Goal: Feedback & Contribution: Contribute content

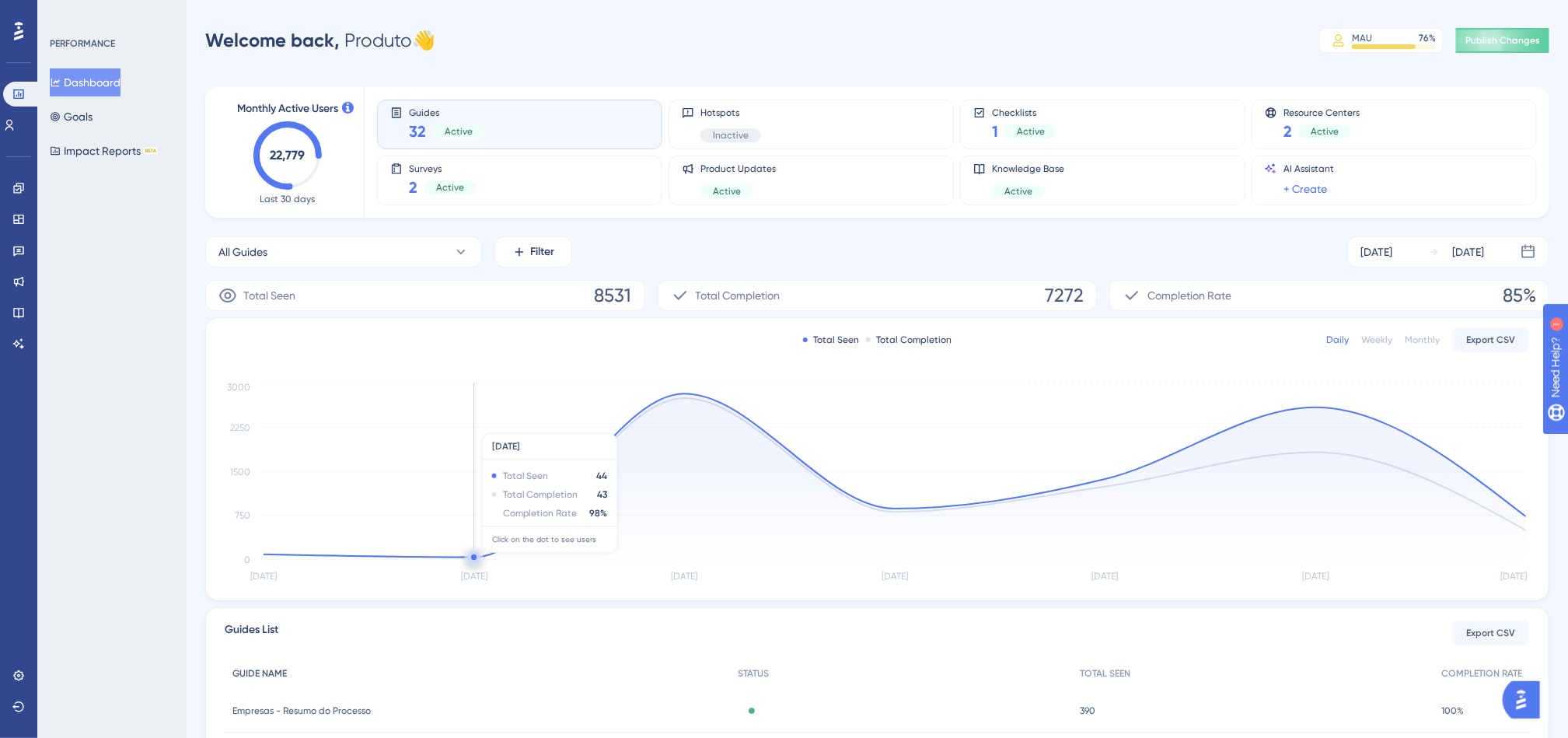
scroll to position [268, 0]
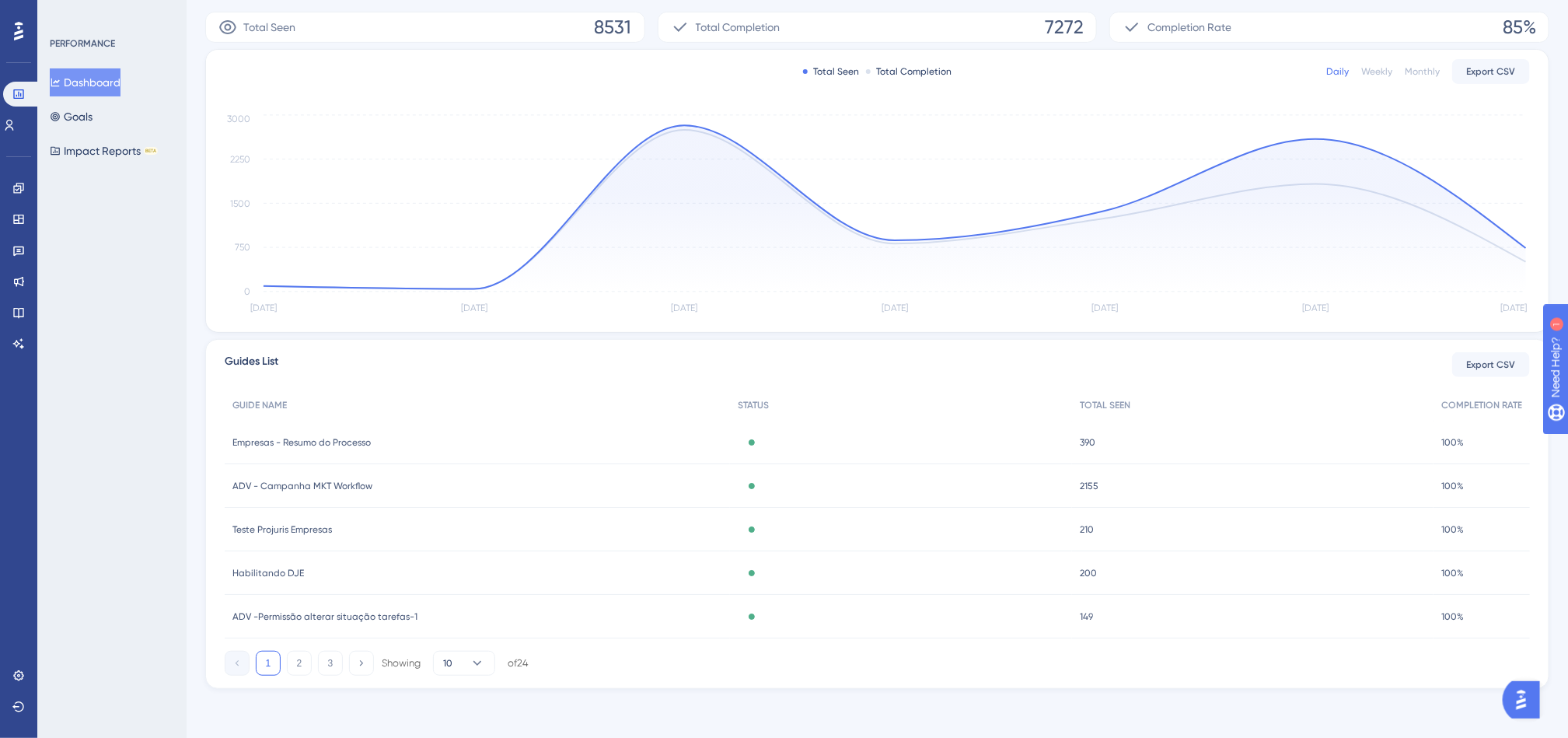
click at [317, 523] on span "Teste Projuris Empresas" at bounding box center [282, 529] width 99 height 13
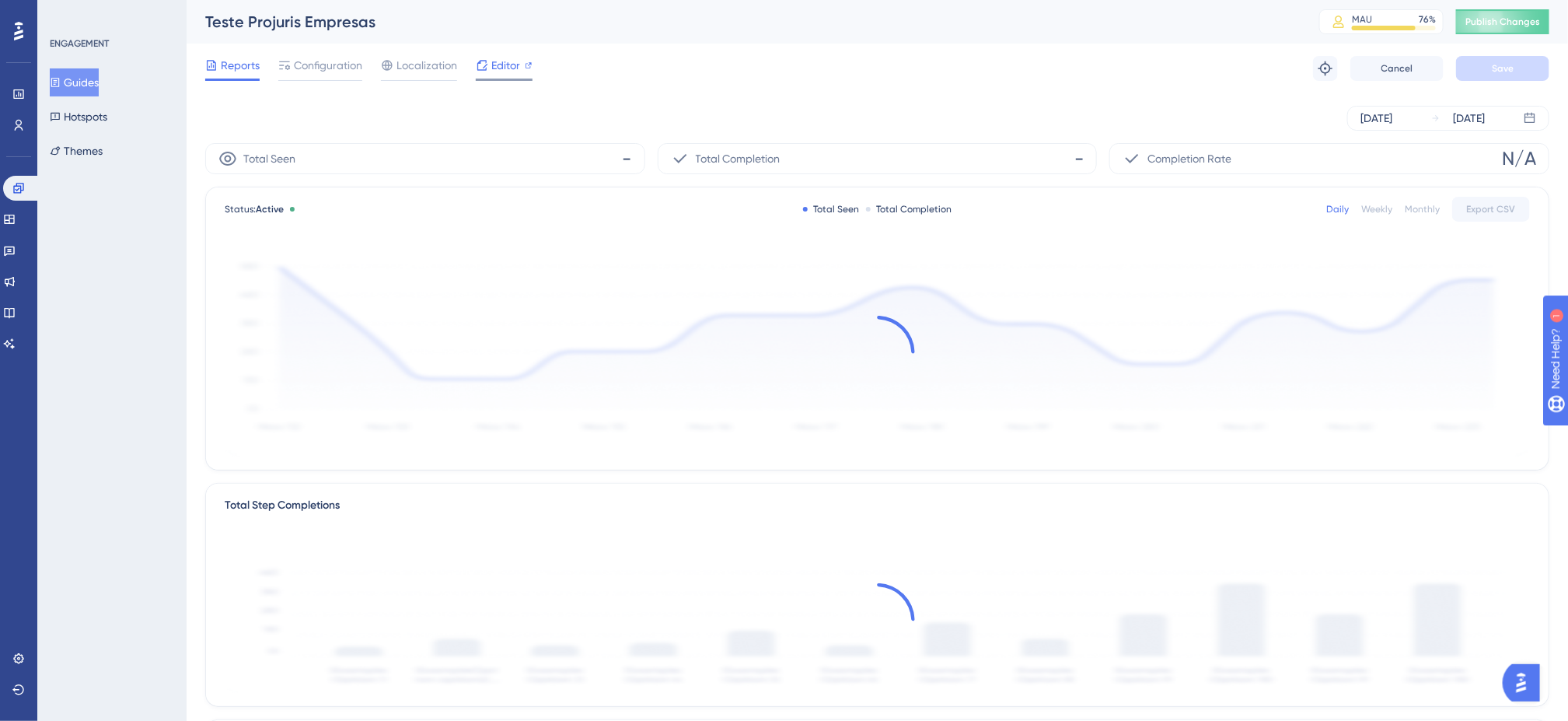
click at [500, 72] on span "Editor" at bounding box center [505, 65] width 29 height 19
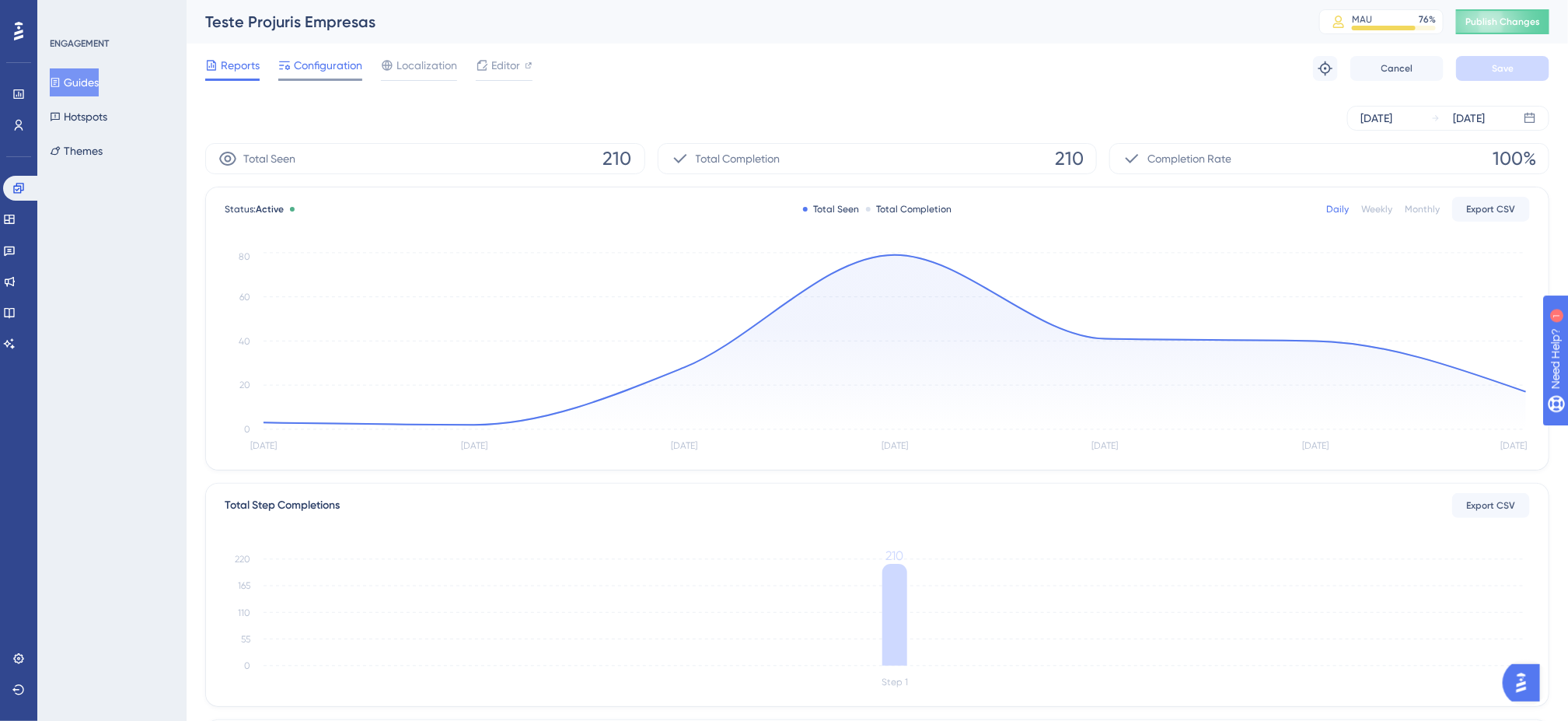
click at [309, 63] on span "Configuration" at bounding box center [328, 65] width 68 height 19
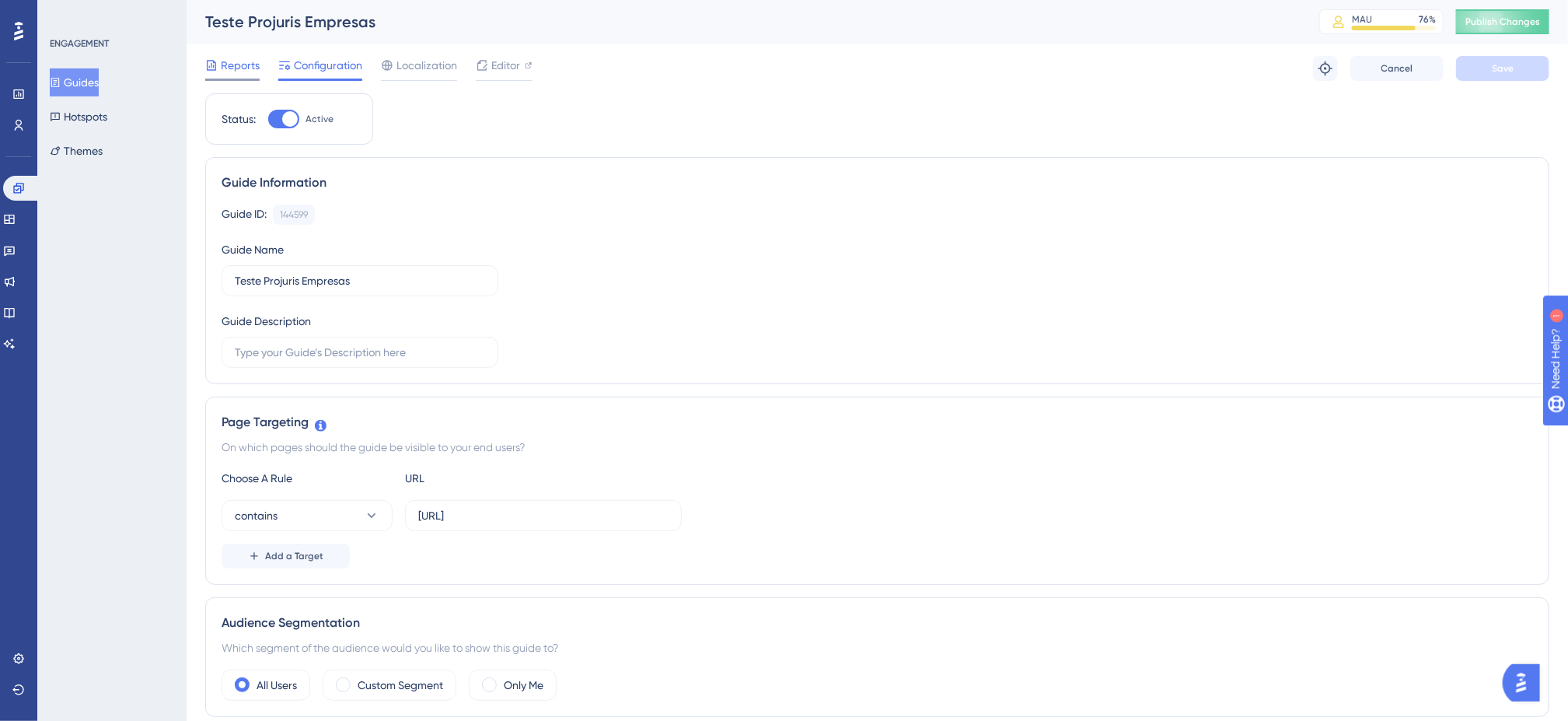
click at [244, 66] on span "Reports" at bounding box center [240, 65] width 39 height 19
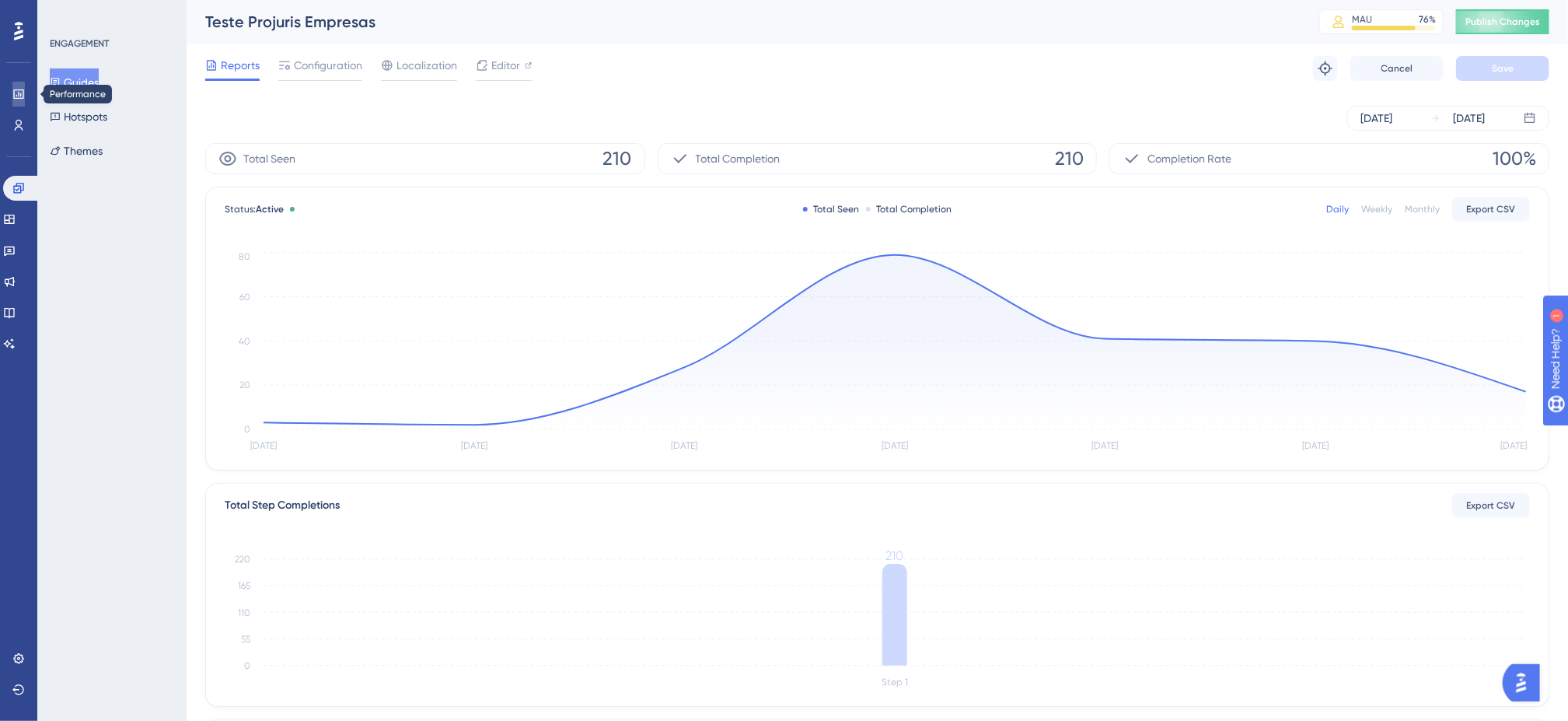
click at [13, 86] on link at bounding box center [19, 93] width 13 height 25
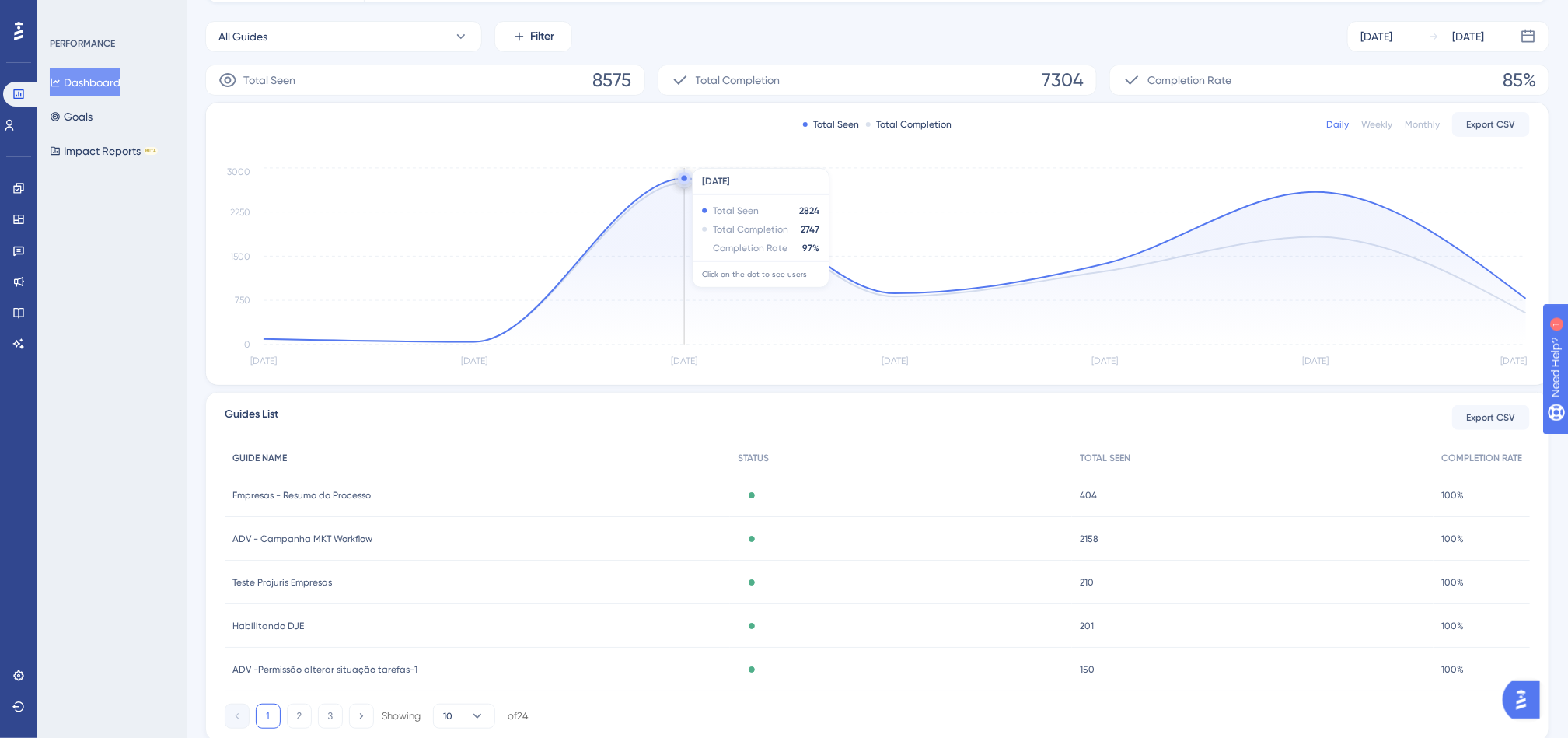
scroll to position [234, 0]
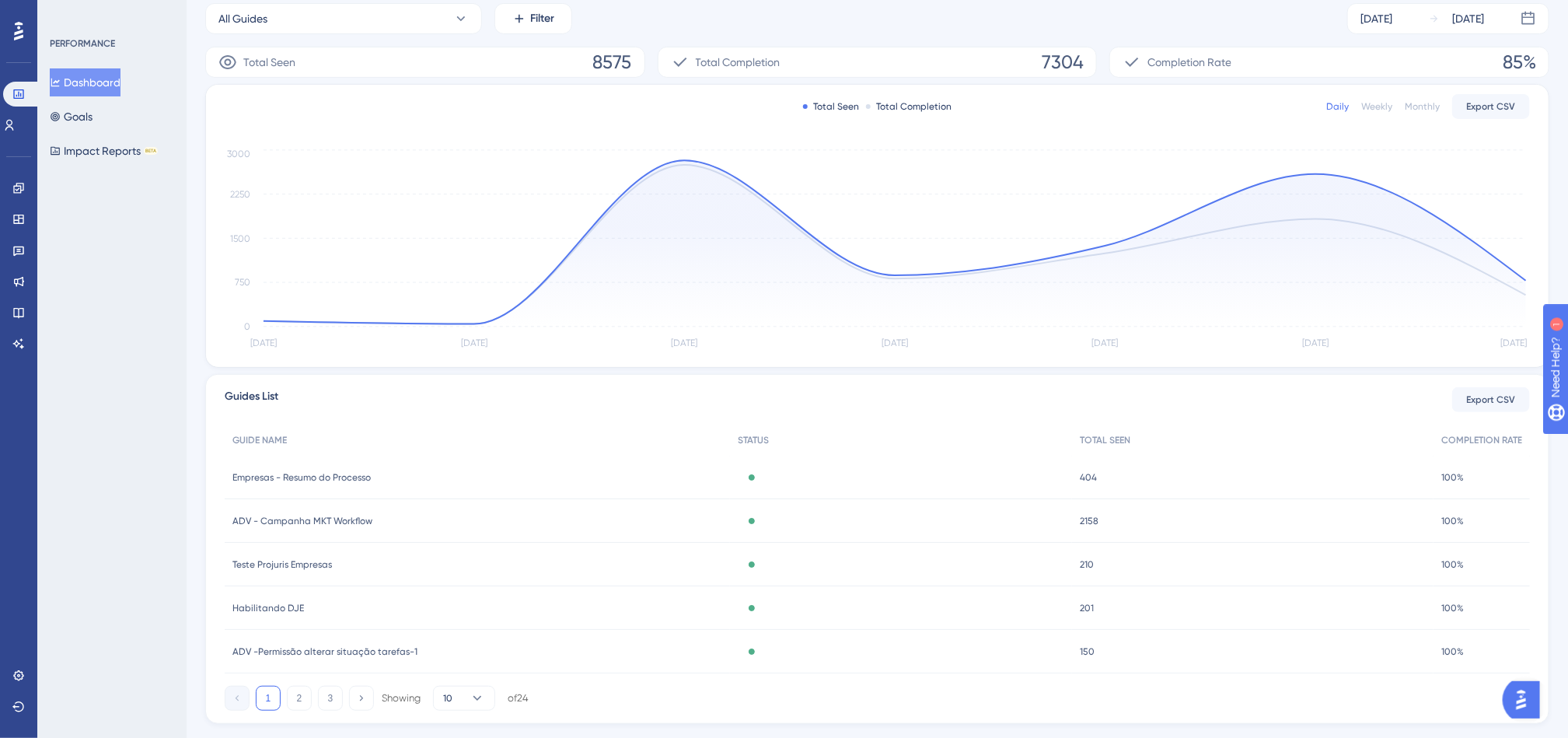
click at [374, 565] on div "Teste Projuris Empresas Teste Projuris Empresas" at bounding box center [477, 565] width 505 height 44
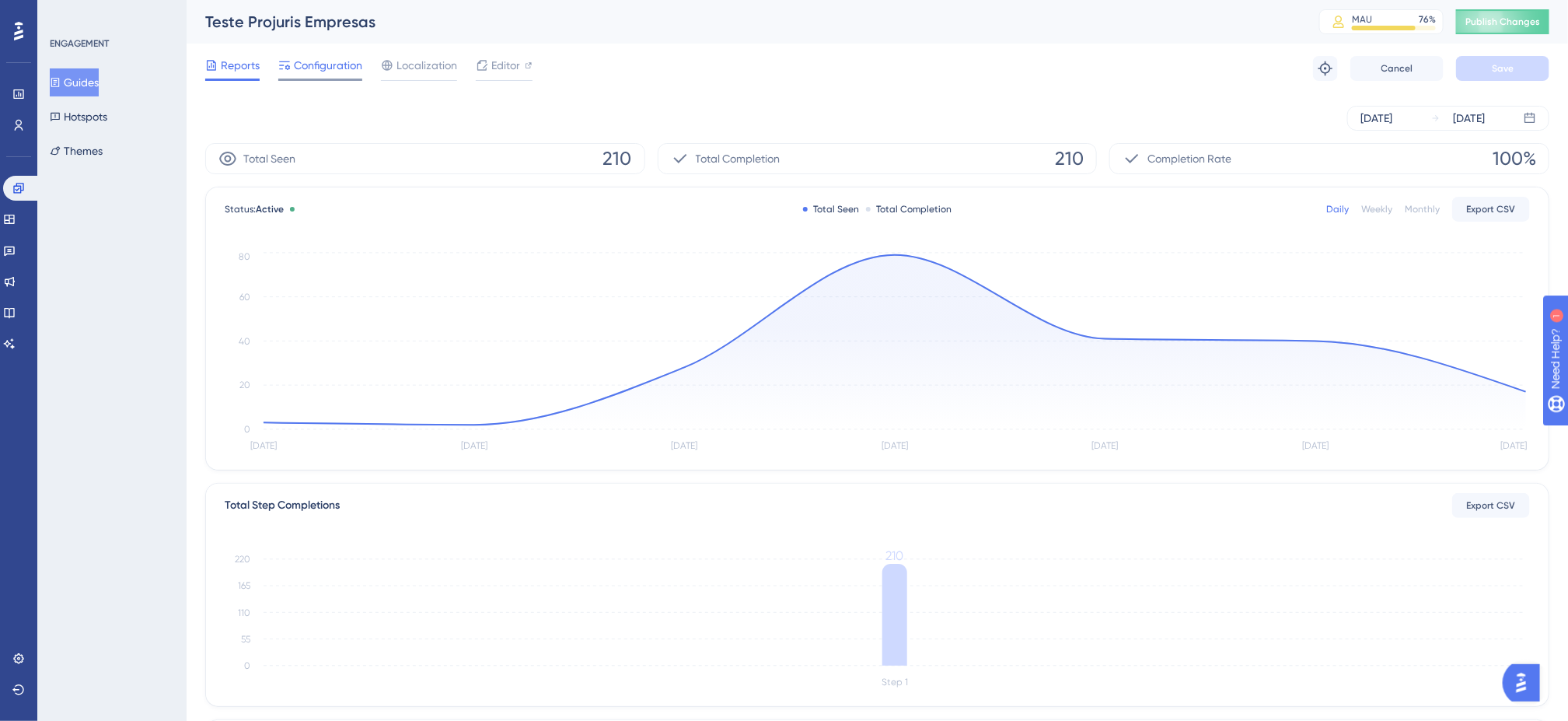
click at [331, 75] on div "Configuration" at bounding box center [320, 68] width 84 height 25
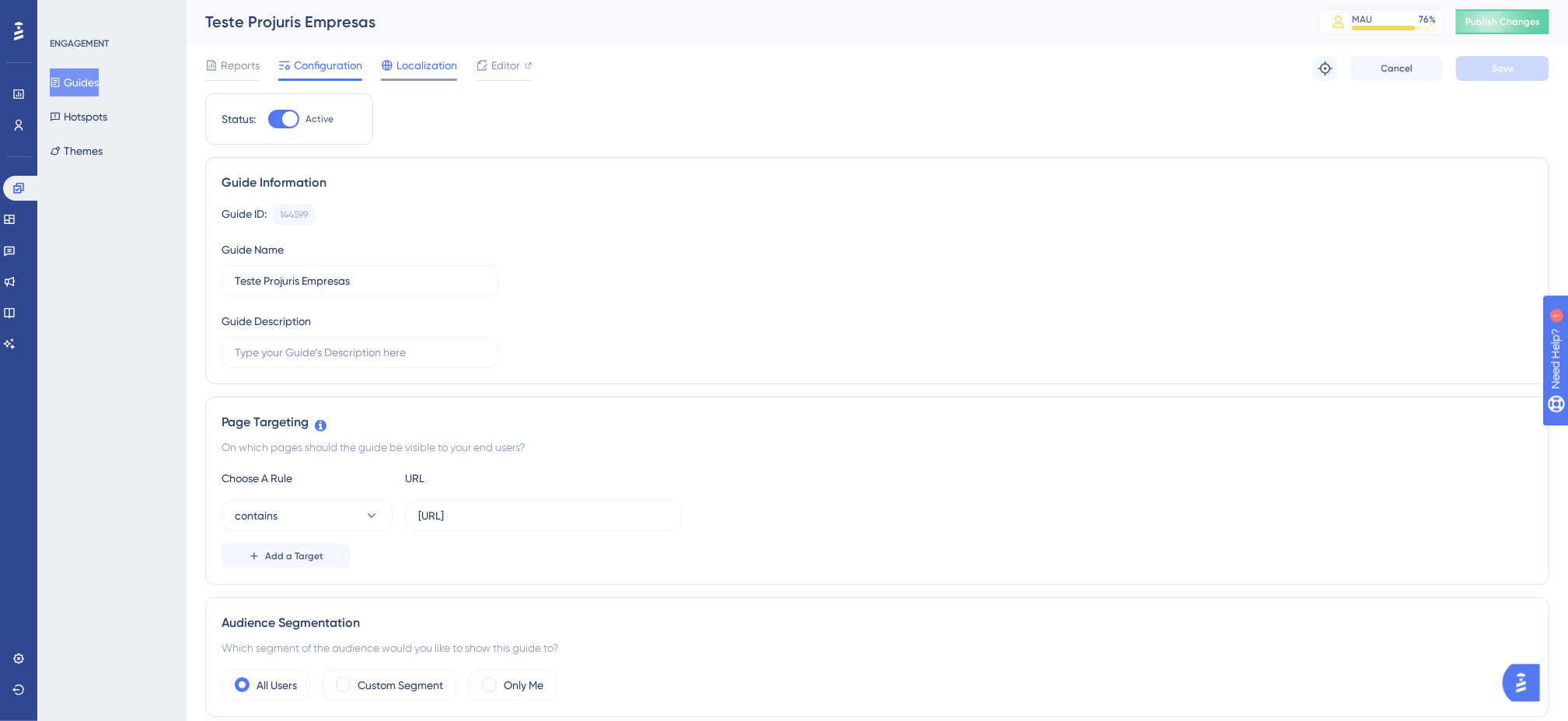
click at [436, 73] on span "Localization" at bounding box center [426, 65] width 60 height 19
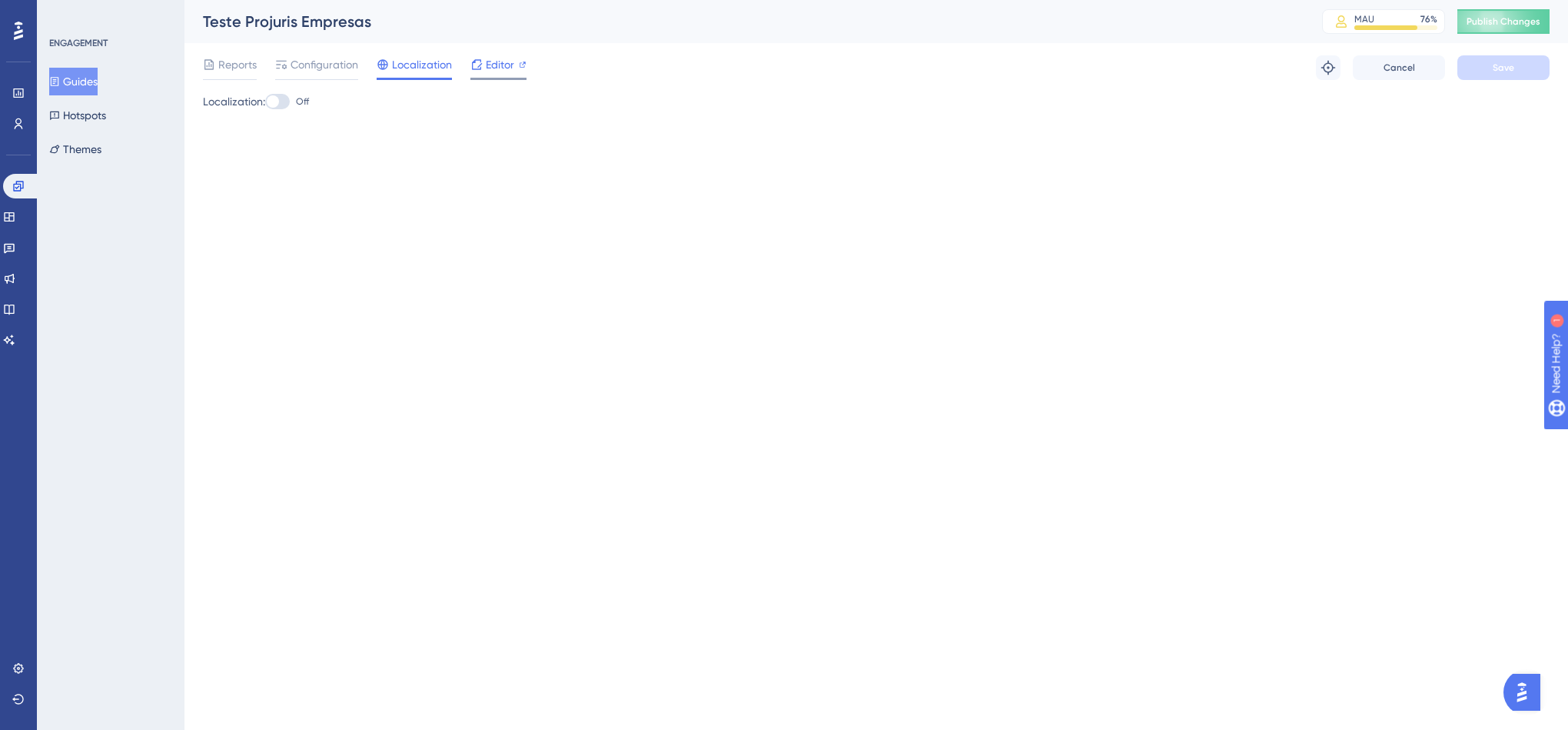
click at [497, 77] on div at bounding box center [498, 78] width 56 height 2
click at [226, 63] on span "Reports" at bounding box center [237, 65] width 38 height 19
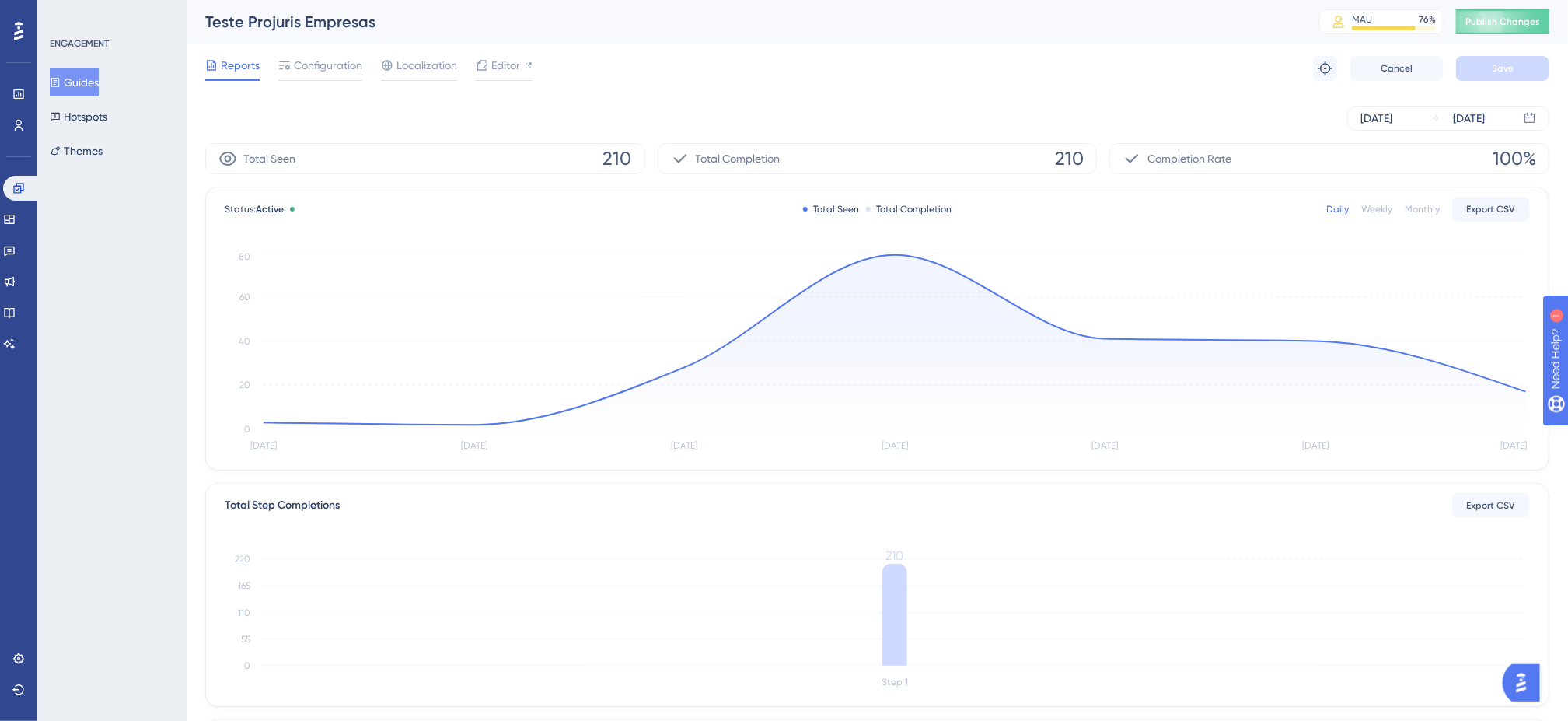
click at [490, 101] on div "Sep 27 2025 Oct 03 2025" at bounding box center [877, 118] width 1344 height 50
click at [13, 88] on icon at bounding box center [19, 94] width 13 height 13
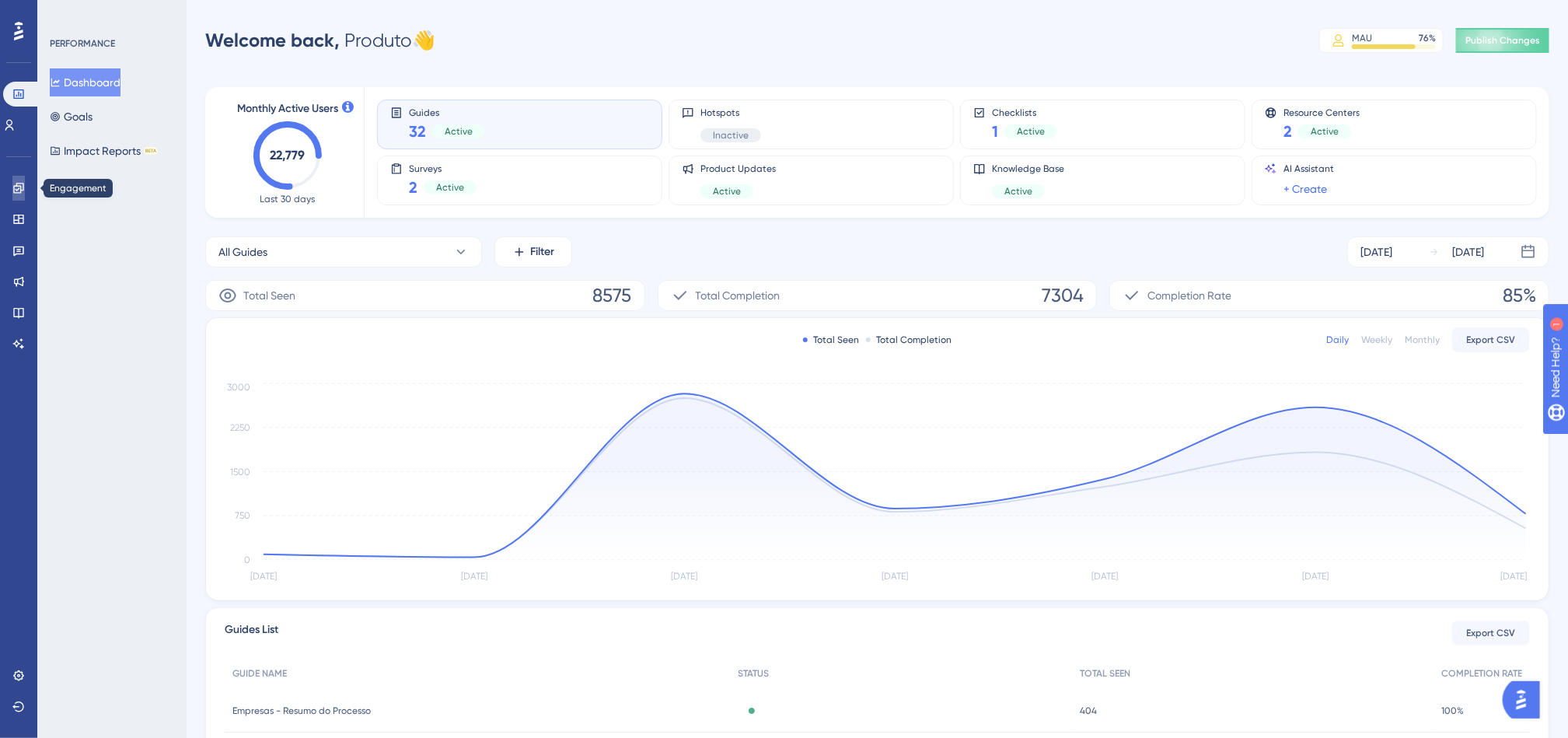
click at [25, 193] on link at bounding box center [19, 187] width 13 height 25
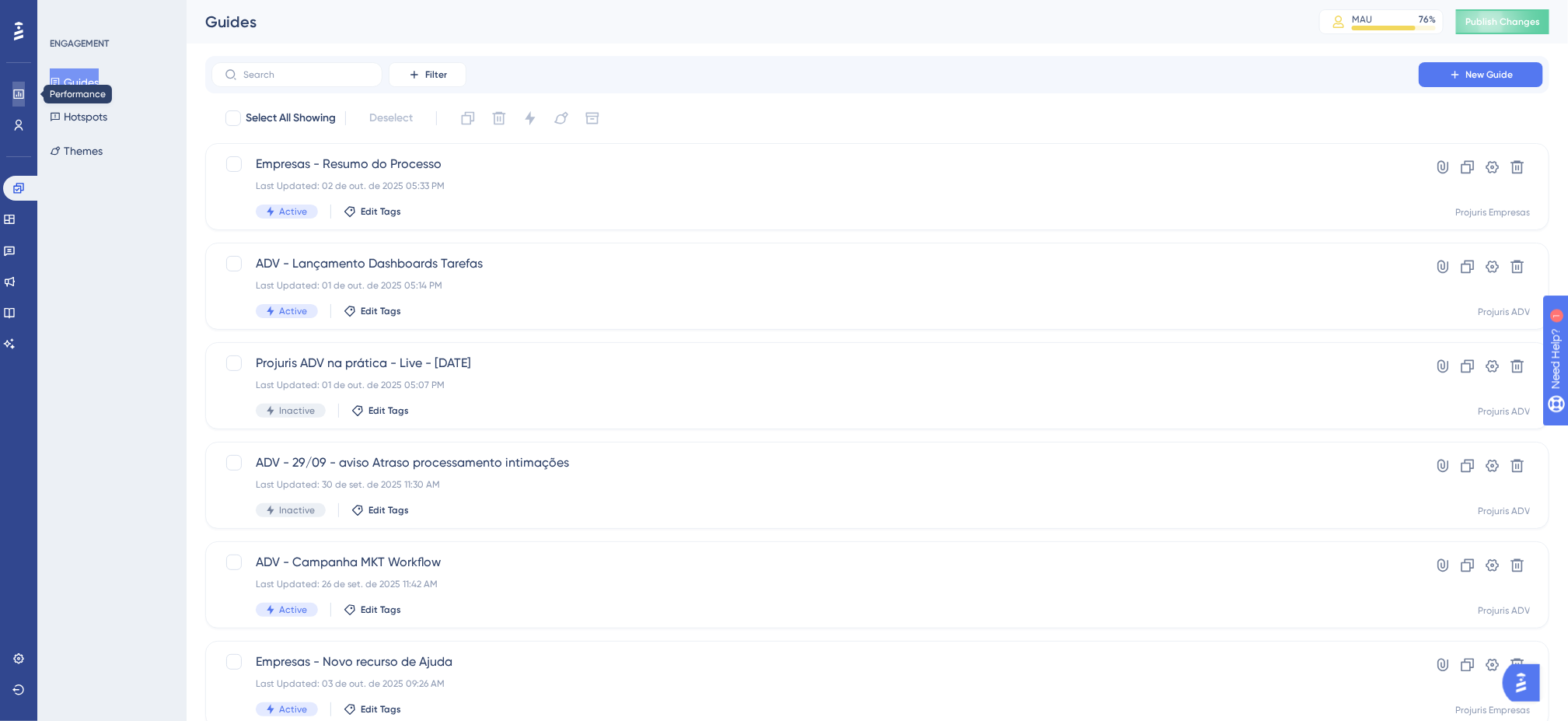
click at [21, 84] on link at bounding box center [19, 93] width 13 height 25
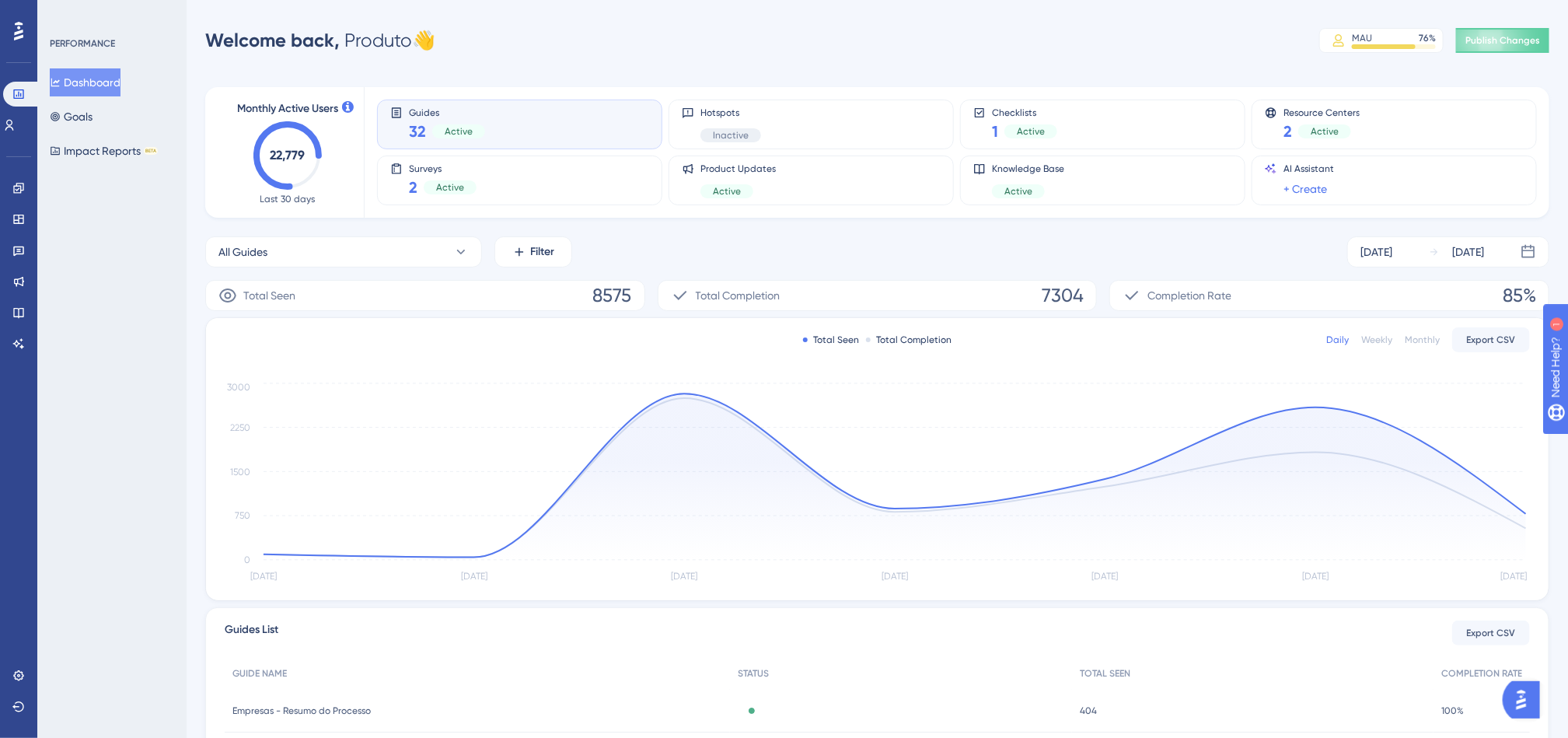
click at [778, 48] on div "Welcome back, Produto 👋 MAU 76 % Click to see add-on and upgrade options Publis…" at bounding box center [877, 40] width 1344 height 31
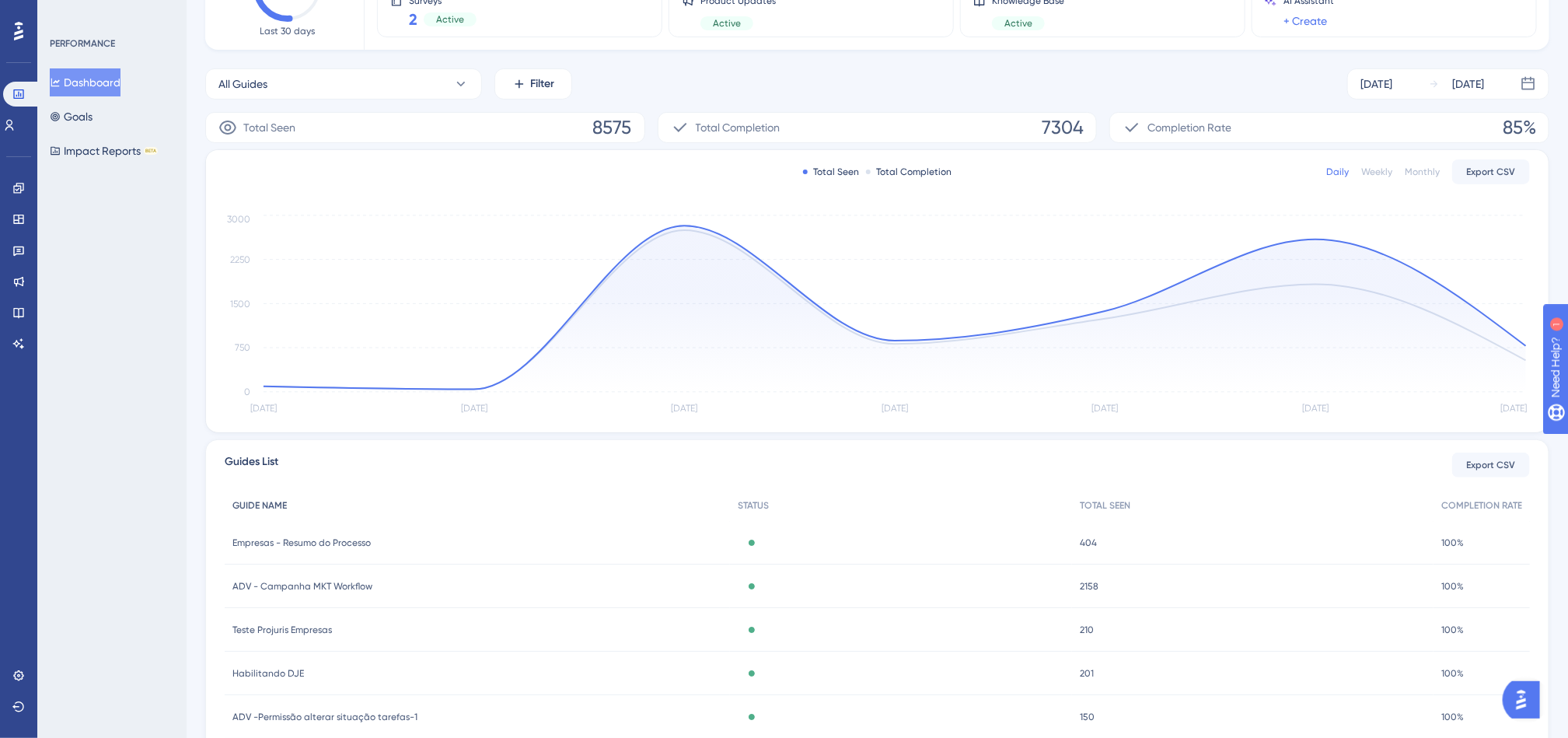
scroll to position [268, 0]
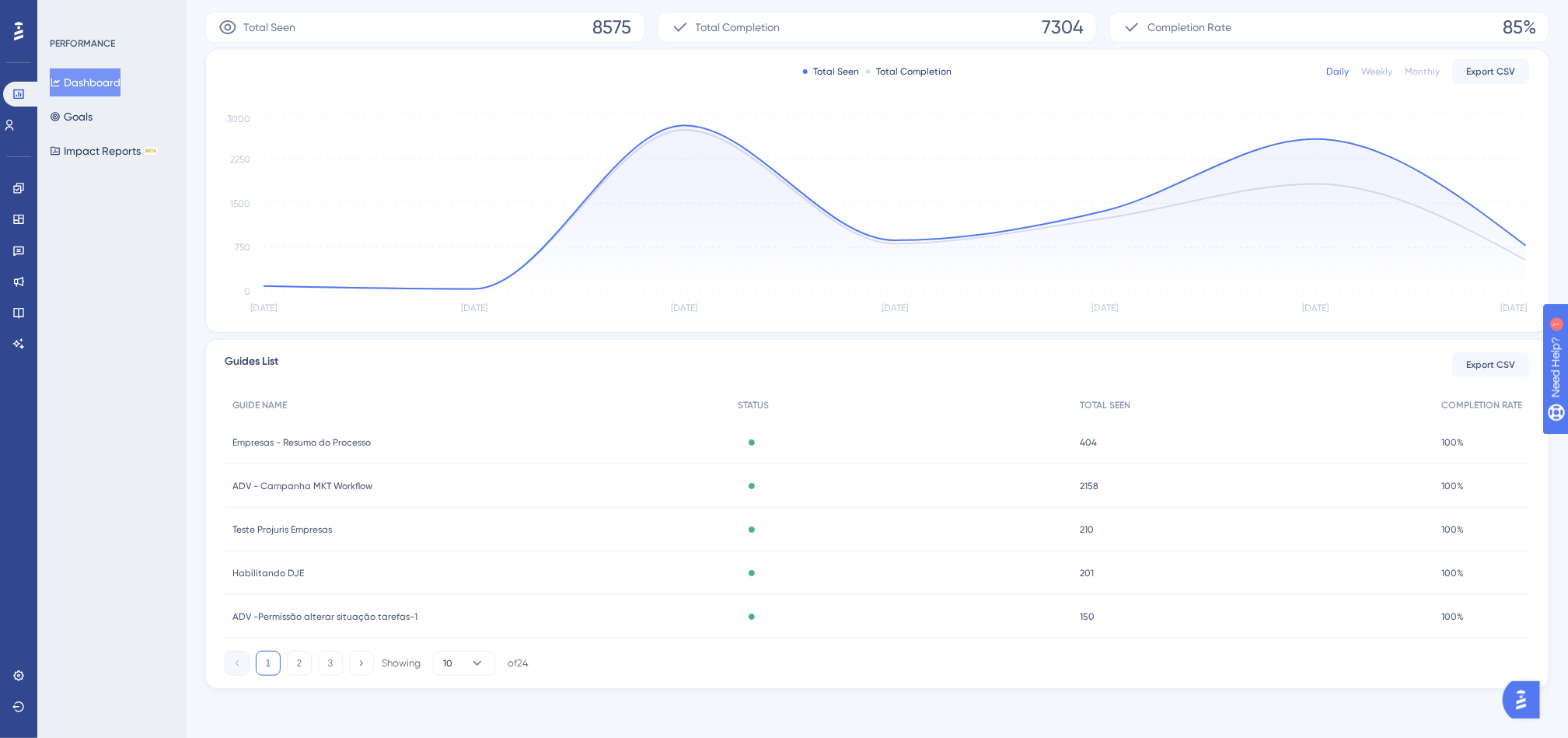
click at [301, 617] on span "ADV -Permissão alterar situação tarefas-1" at bounding box center [325, 616] width 185 height 13
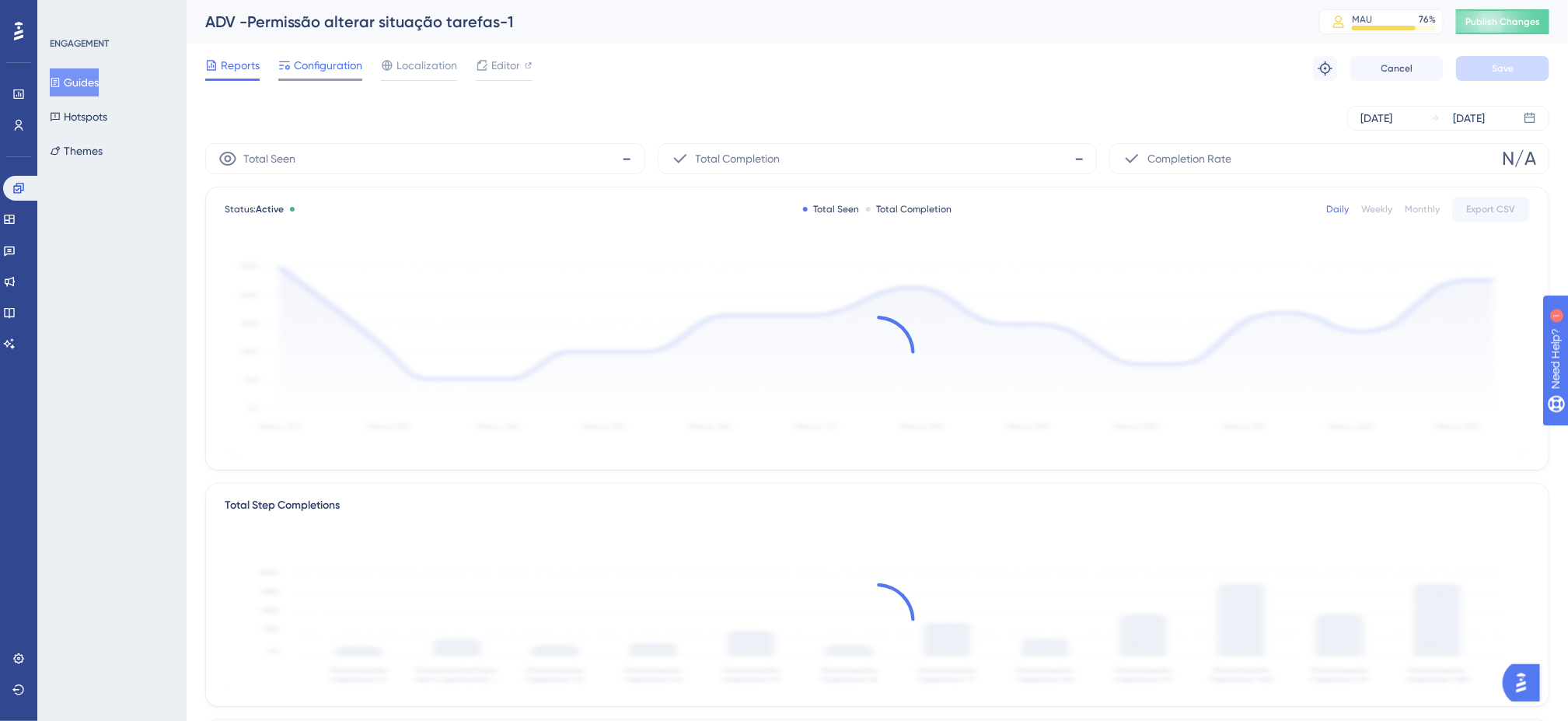
click at [357, 61] on span "Configuration" at bounding box center [328, 65] width 68 height 19
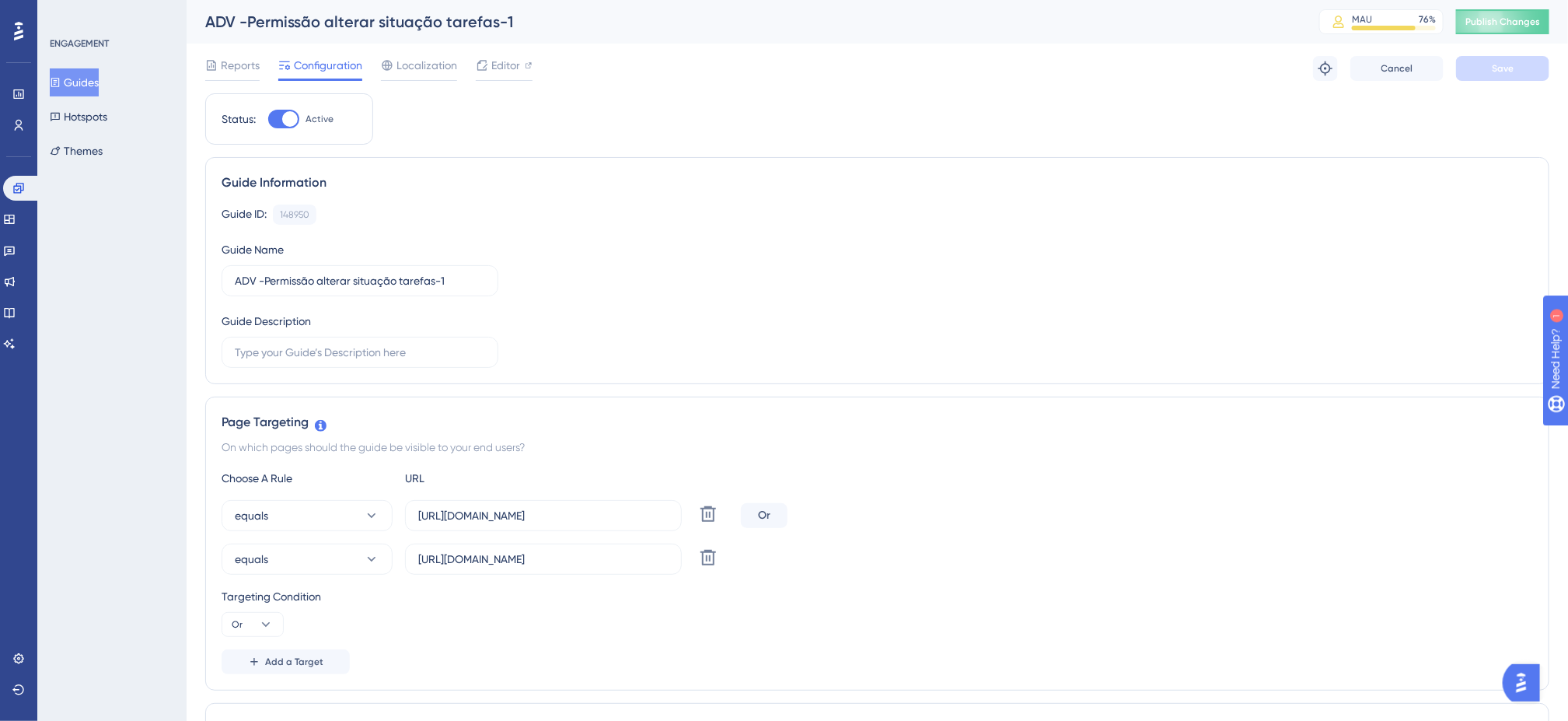
click at [292, 118] on div at bounding box center [290, 119] width 16 height 16
click at [268, 119] on input "Active" at bounding box center [267, 119] width 1 height 1
checkbox input "false"
click at [508, 56] on span "Editor" at bounding box center [505, 65] width 29 height 19
click at [289, 114] on div at bounding box center [283, 119] width 31 height 19
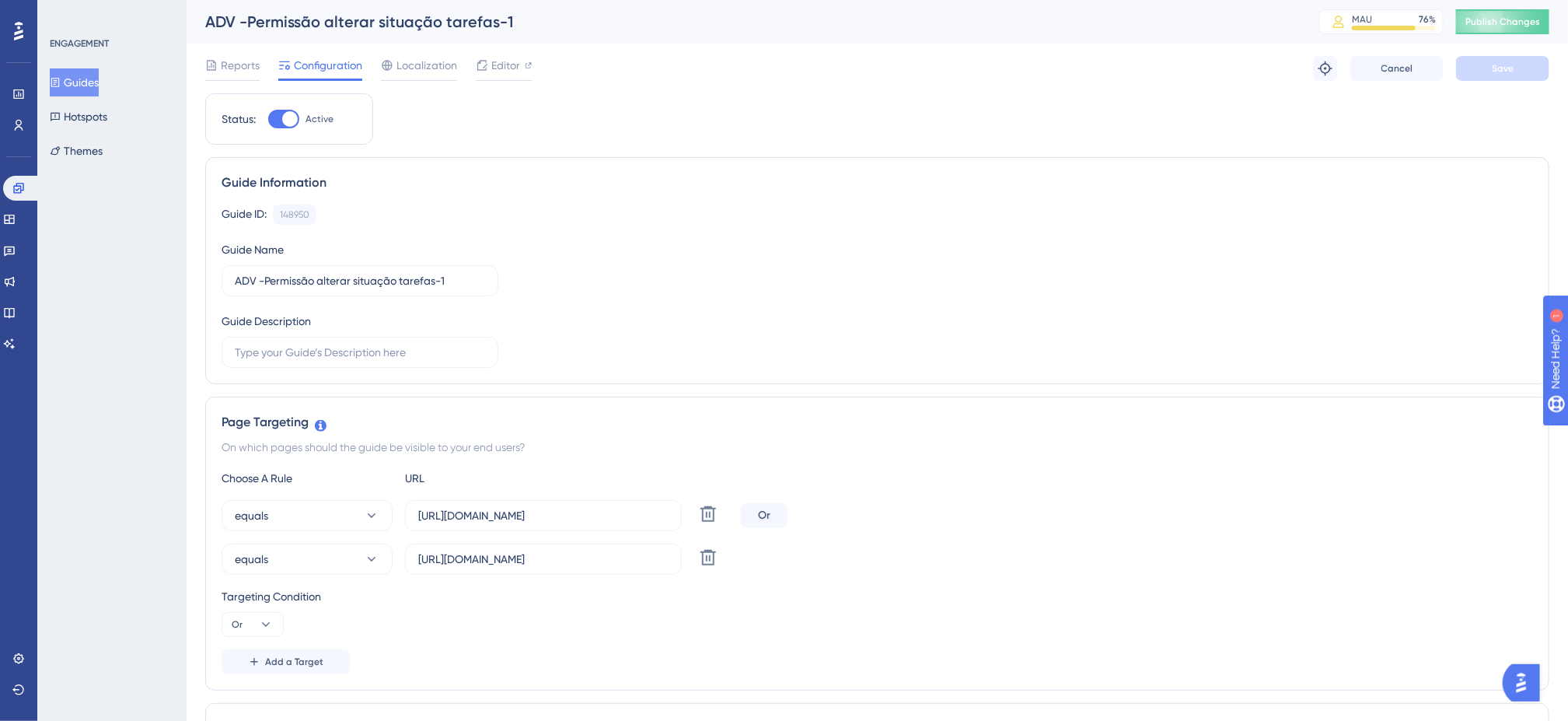
click at [276, 121] on div at bounding box center [283, 119] width 31 height 19
click at [268, 120] on input "Active" at bounding box center [267, 119] width 1 height 1
checkbox input "false"
click at [1496, 63] on span "Save" at bounding box center [1503, 68] width 22 height 13
click at [1503, 21] on span "Publish Changes" at bounding box center [1503, 22] width 74 height 13
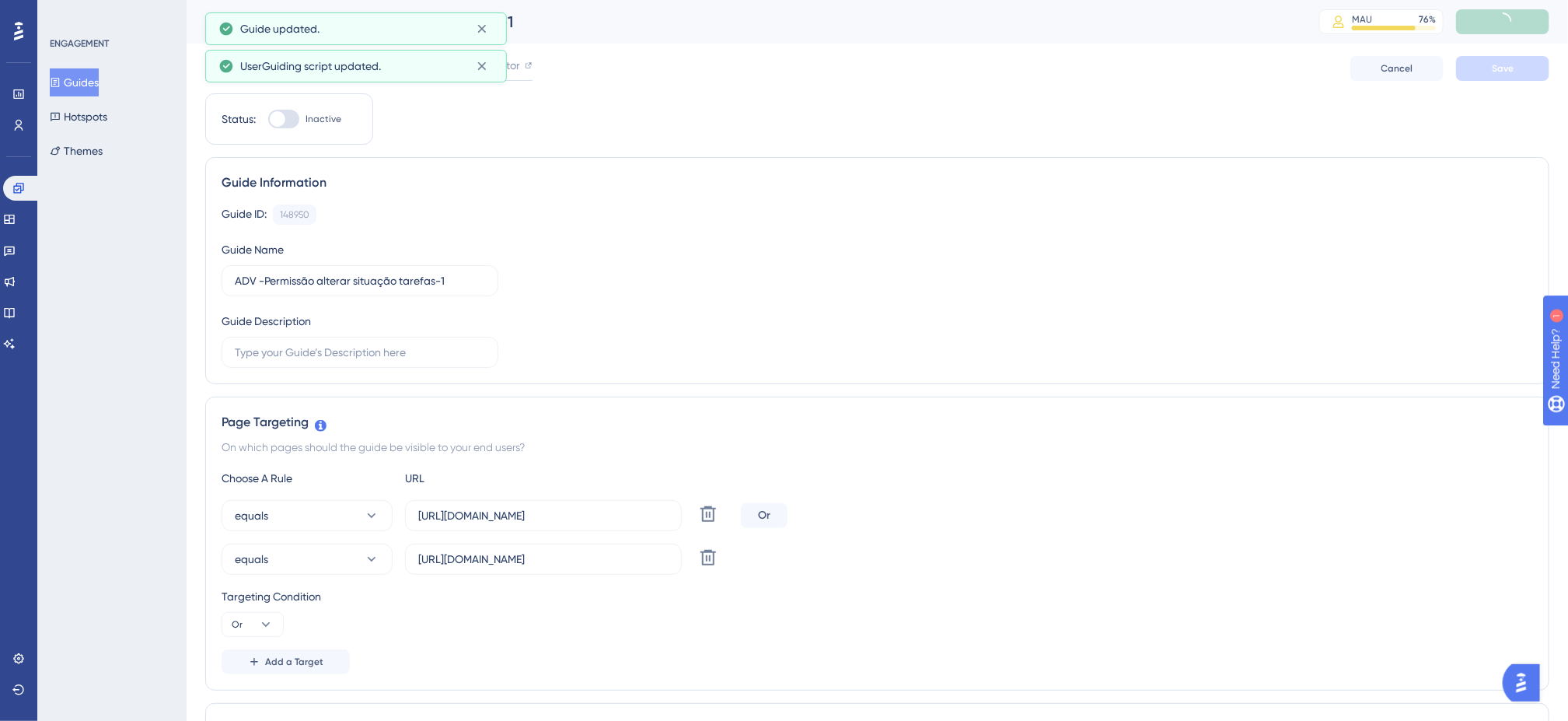
click at [133, 255] on div "ENGAGEMENT Guides Hotspots Themes" at bounding box center [112, 360] width 150 height 721
click at [13, 186] on icon at bounding box center [19, 188] width 13 height 13
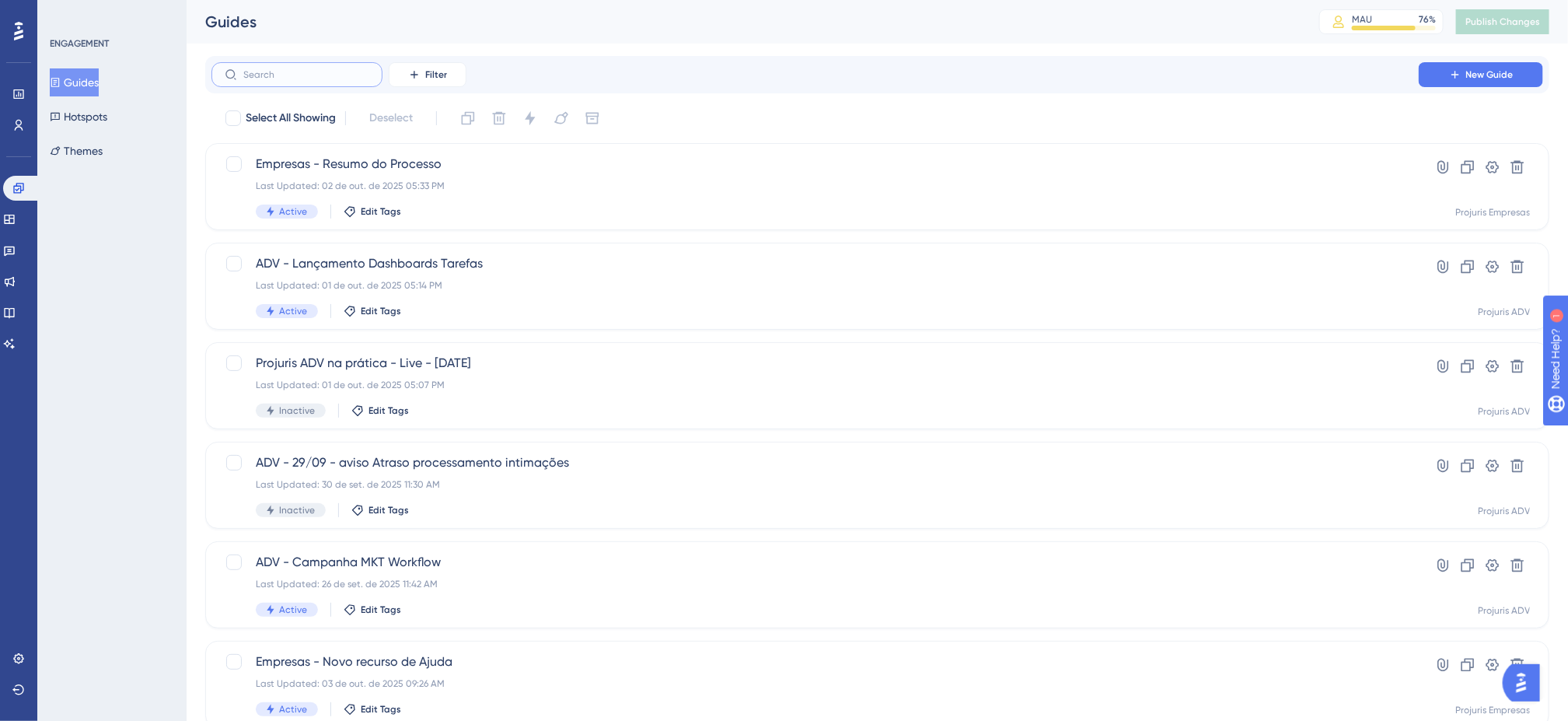
click at [334, 75] on input "text" at bounding box center [306, 74] width 126 height 11
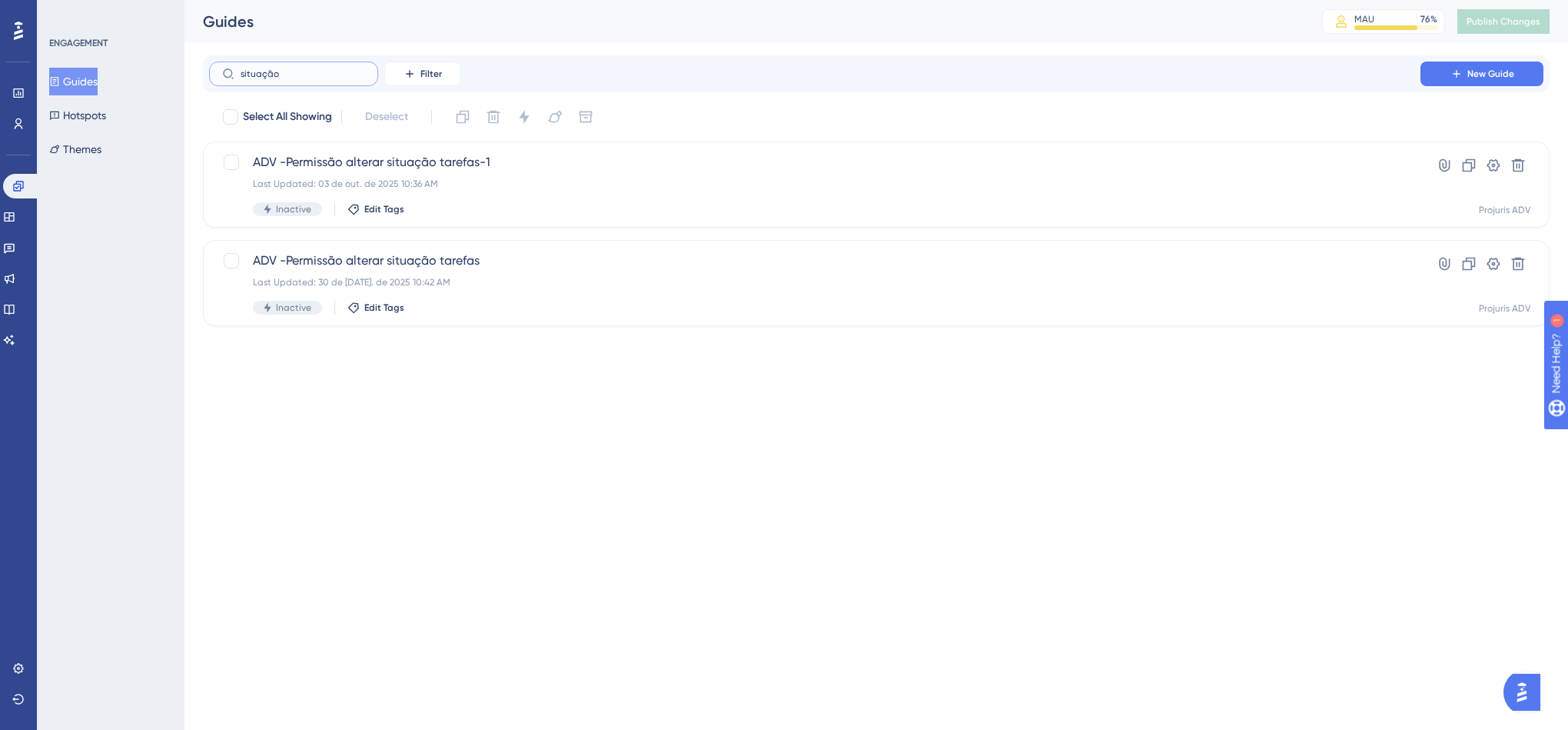
type input "situação"
click at [784, 81] on div "situação Filter New Guide" at bounding box center [877, 73] width 1335 height 24
click at [109, 280] on div "ENGAGEMENT Guides Hotspots Themes" at bounding box center [111, 365] width 148 height 730
click at [13, 93] on icon at bounding box center [19, 93] width 13 height 13
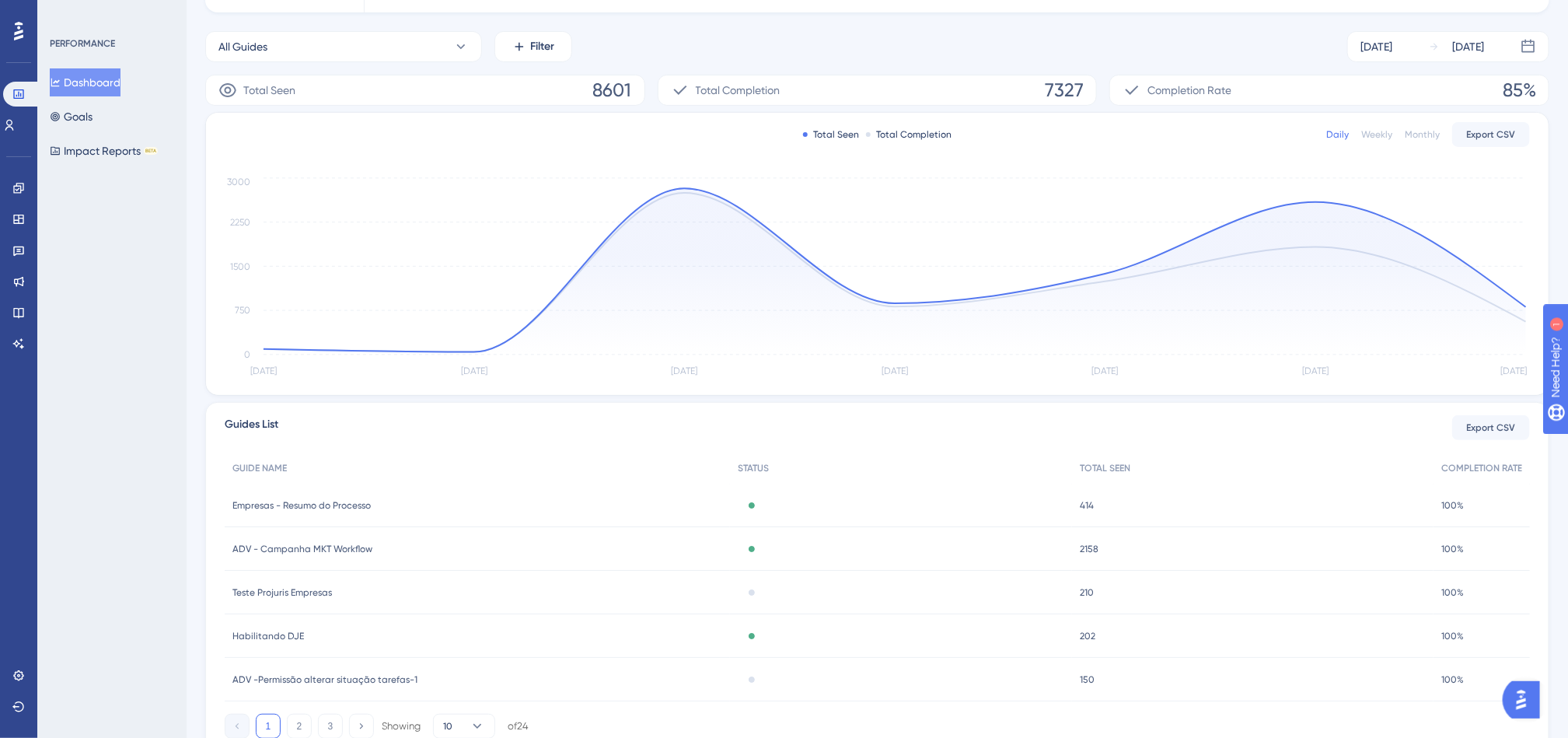
scroll to position [234, 0]
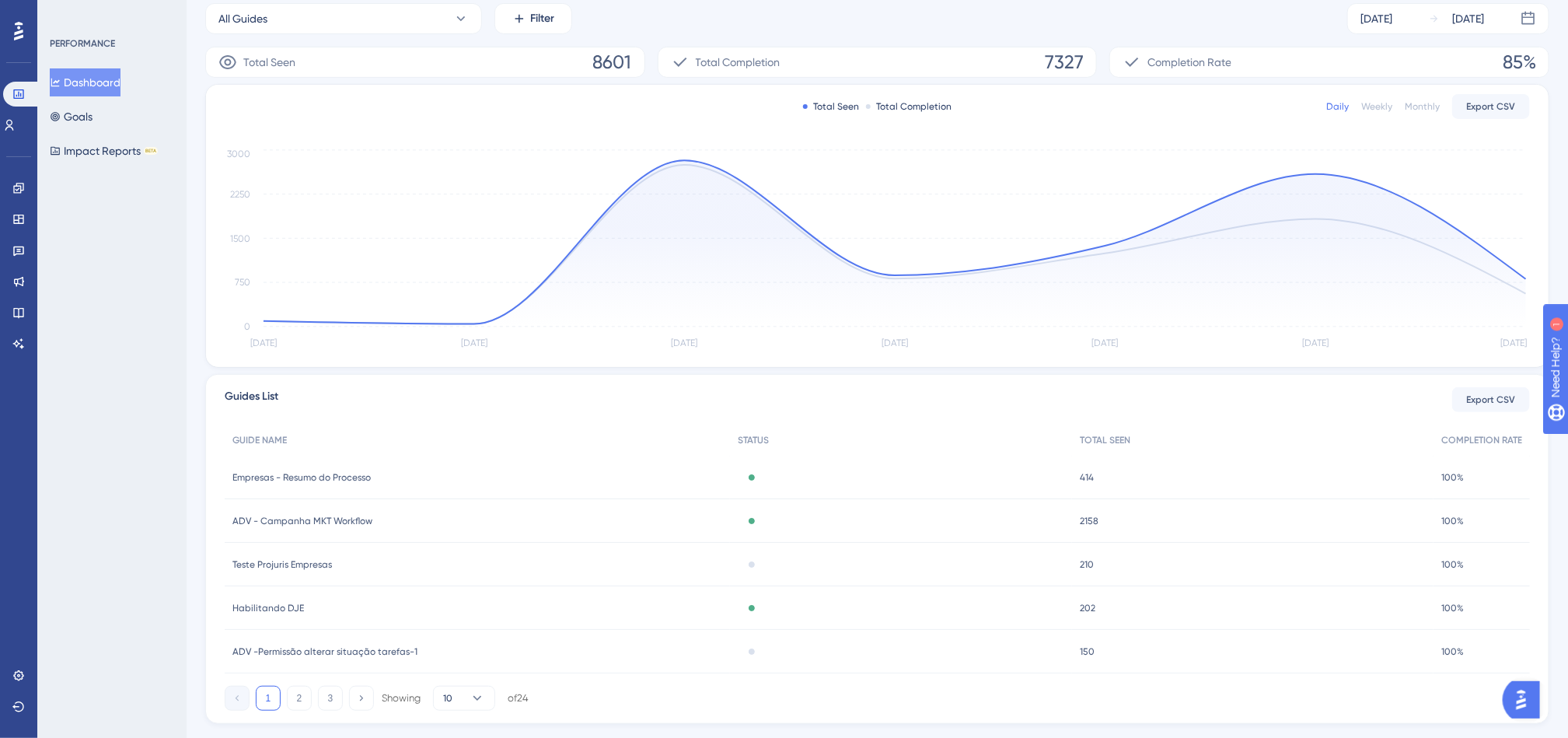
click at [72, 285] on div "PERFORMANCE Dashboard Goals Impact Reports BETA" at bounding box center [112, 369] width 150 height 738
click at [25, 182] on link at bounding box center [19, 187] width 13 height 25
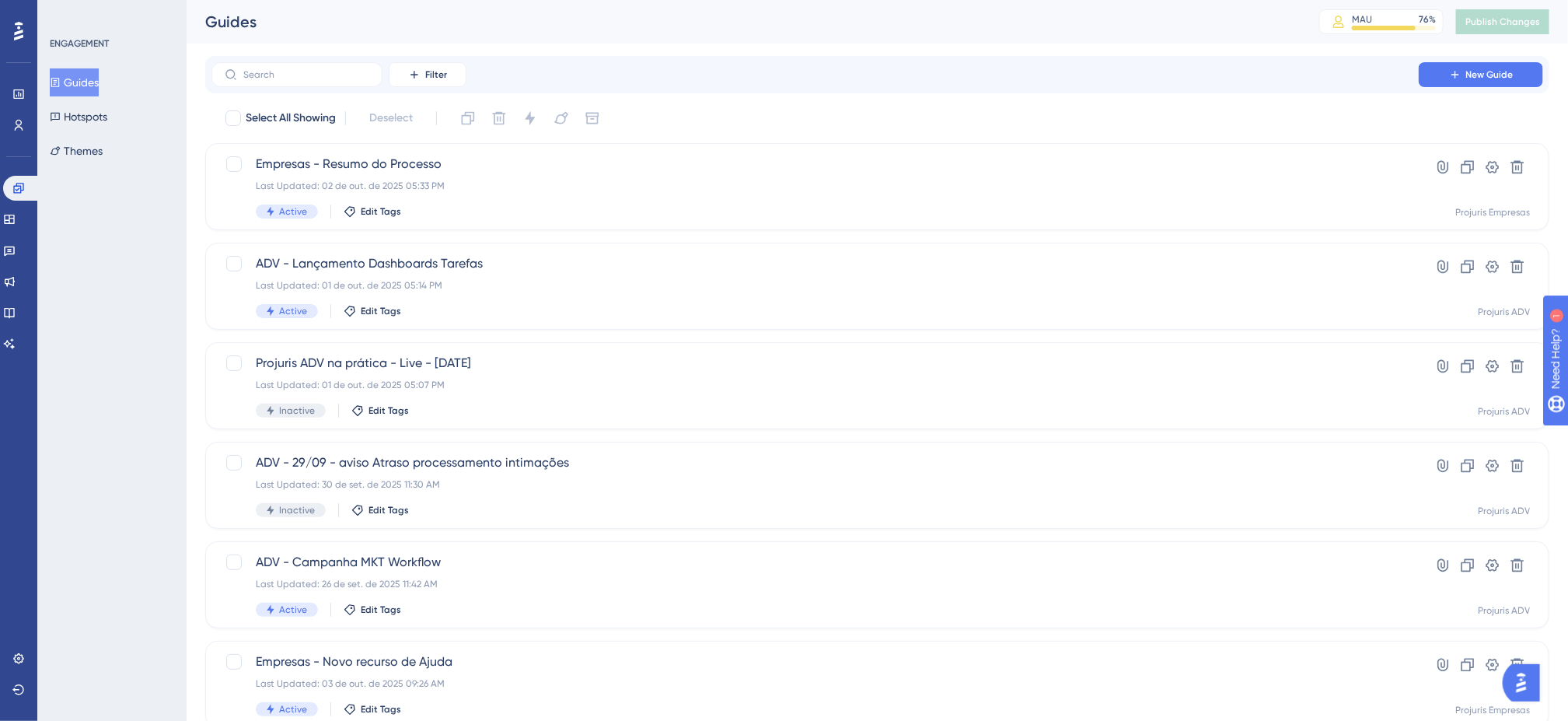
click at [840, 108] on div "Select All Showing Deselect" at bounding box center [887, 118] width 1325 height 25
click at [955, 81] on div "Filter New Guide" at bounding box center [878, 74] width 1332 height 25
click at [1496, 77] on span "New Guide" at bounding box center [1491, 74] width 48 height 13
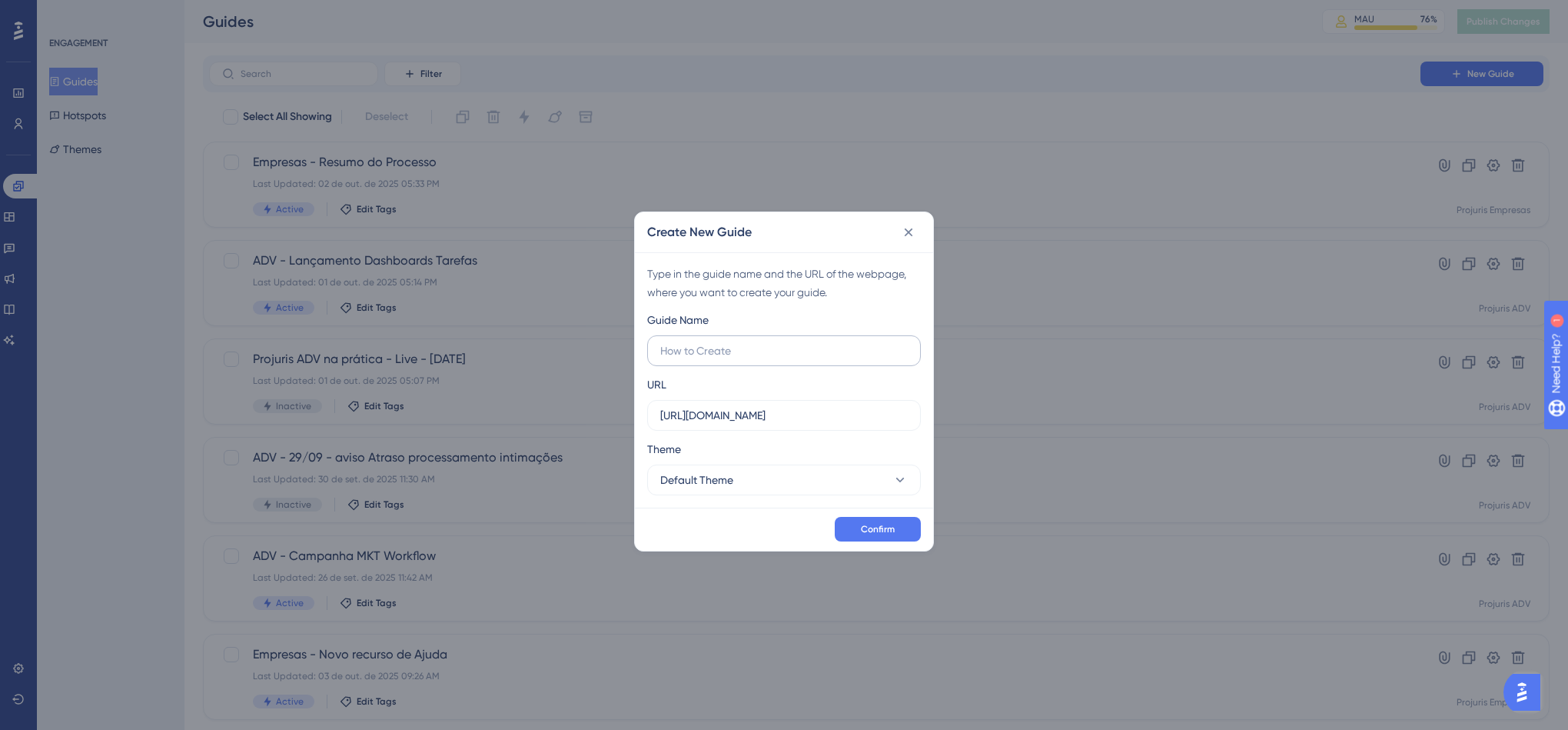
click at [817, 364] on label at bounding box center [784, 350] width 273 height 30
click at [817, 360] on input "text" at bounding box center [784, 350] width 248 height 17
type input "teste"
click at [877, 538] on button "Confirm" at bounding box center [879, 529] width 86 height 24
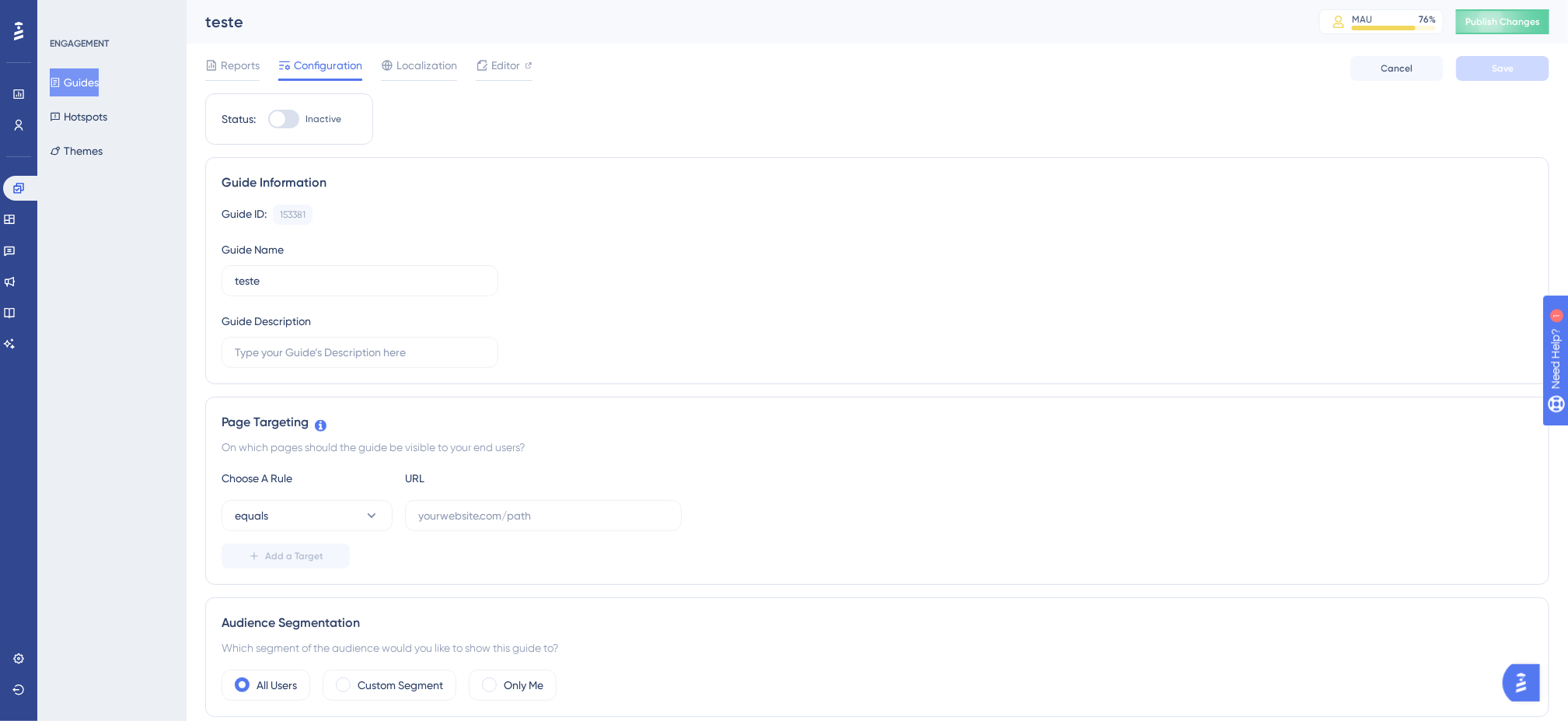
click at [96, 78] on button "Guides" at bounding box center [73, 82] width 49 height 28
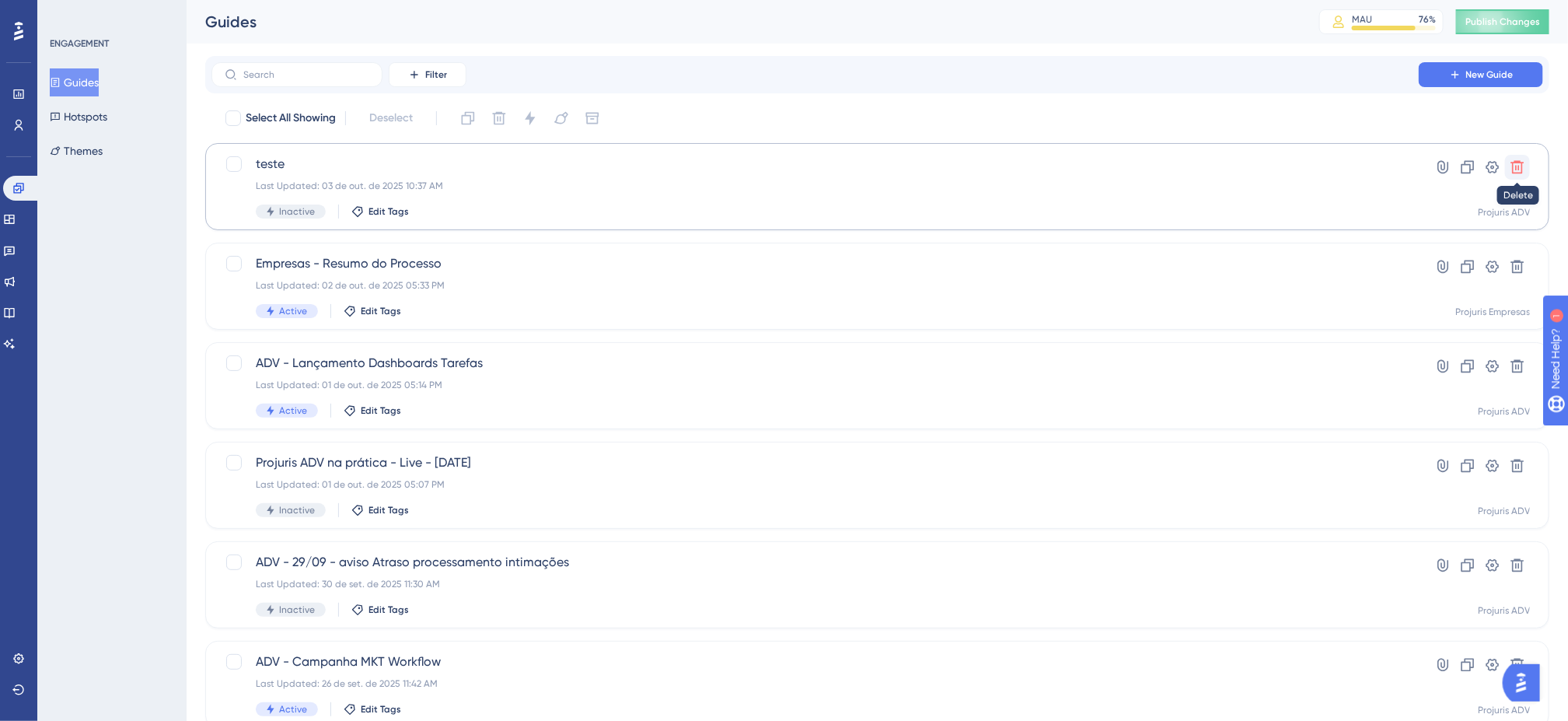
click at [1525, 165] on button at bounding box center [1517, 166] width 25 height 25
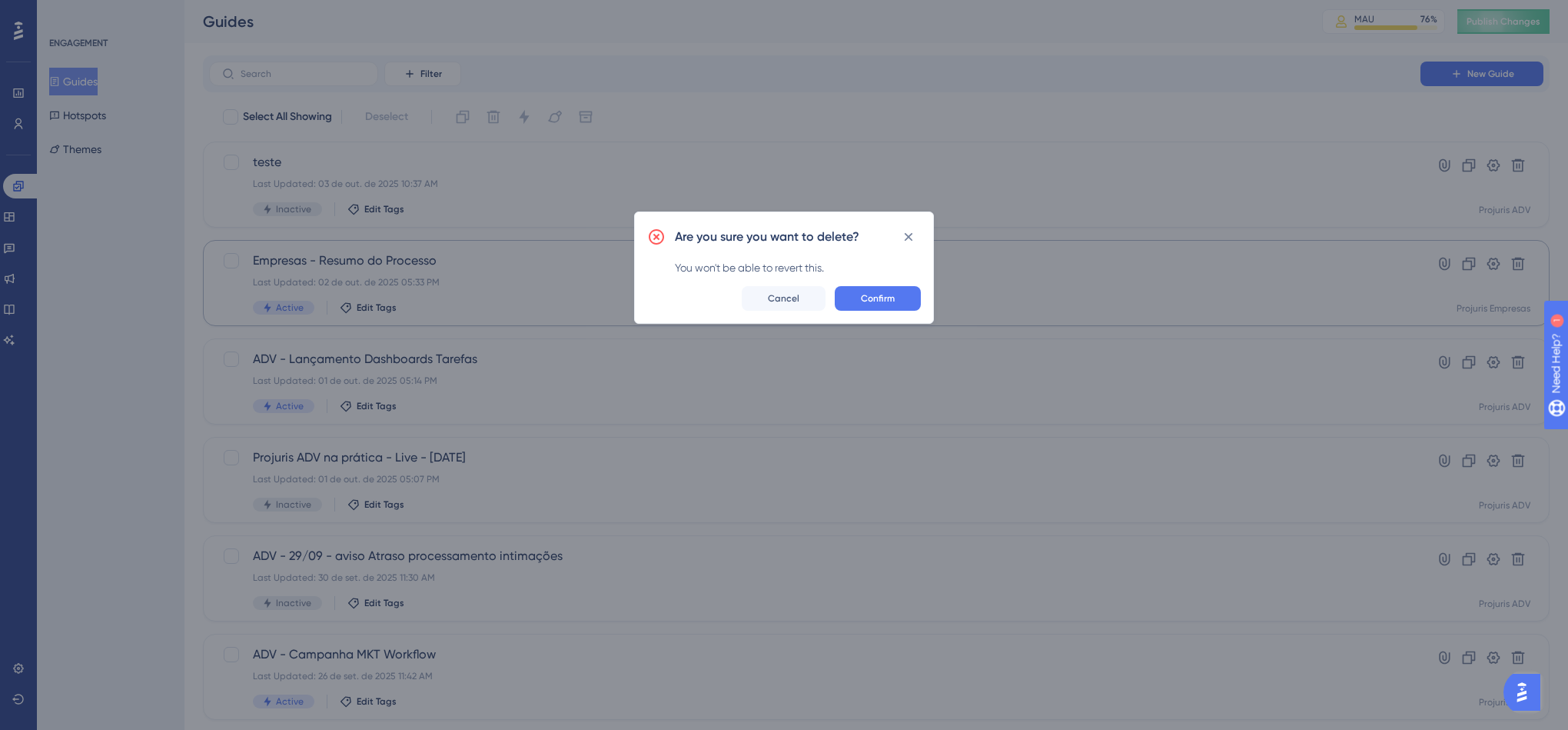
click at [897, 298] on button "Confirm" at bounding box center [879, 298] width 86 height 24
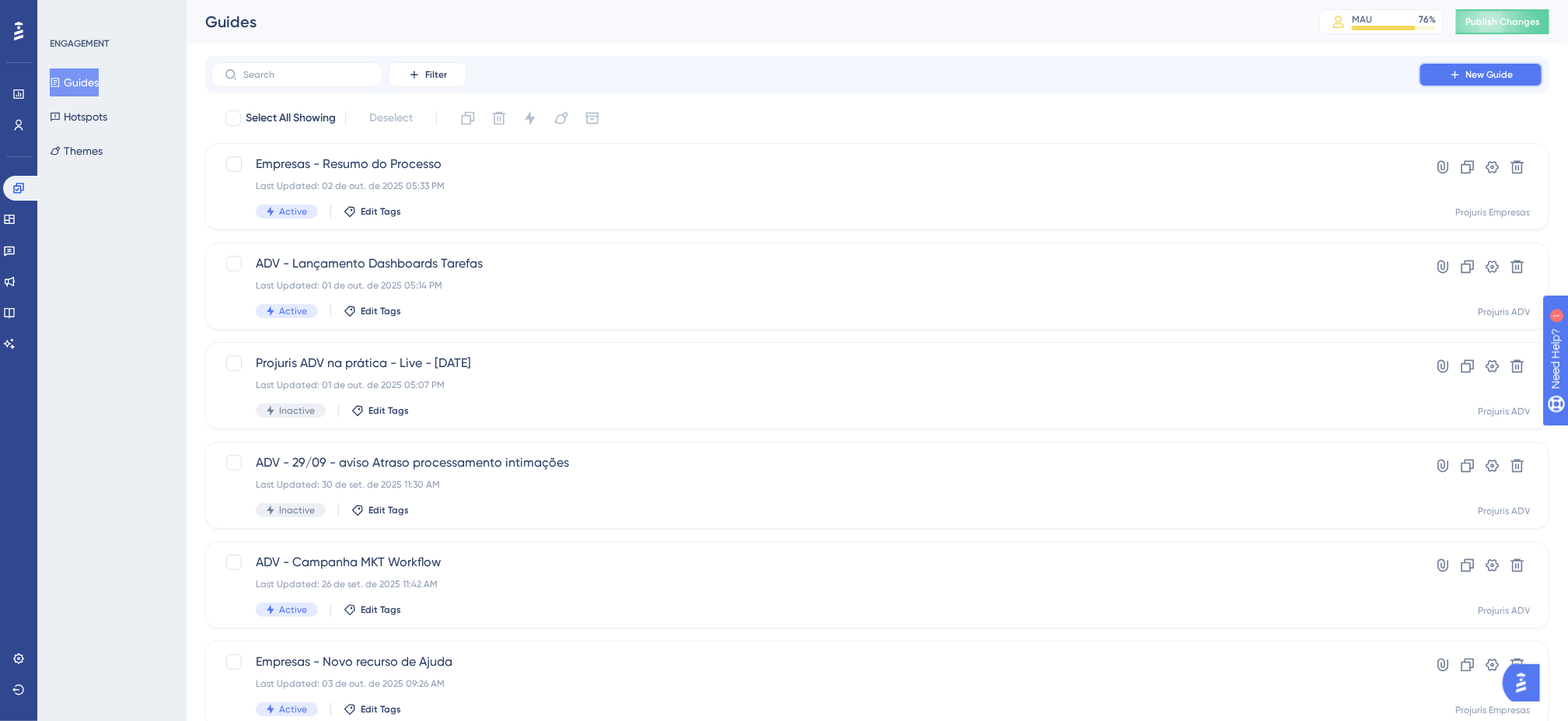
click at [1441, 79] on button "New Guide" at bounding box center [1482, 74] width 125 height 25
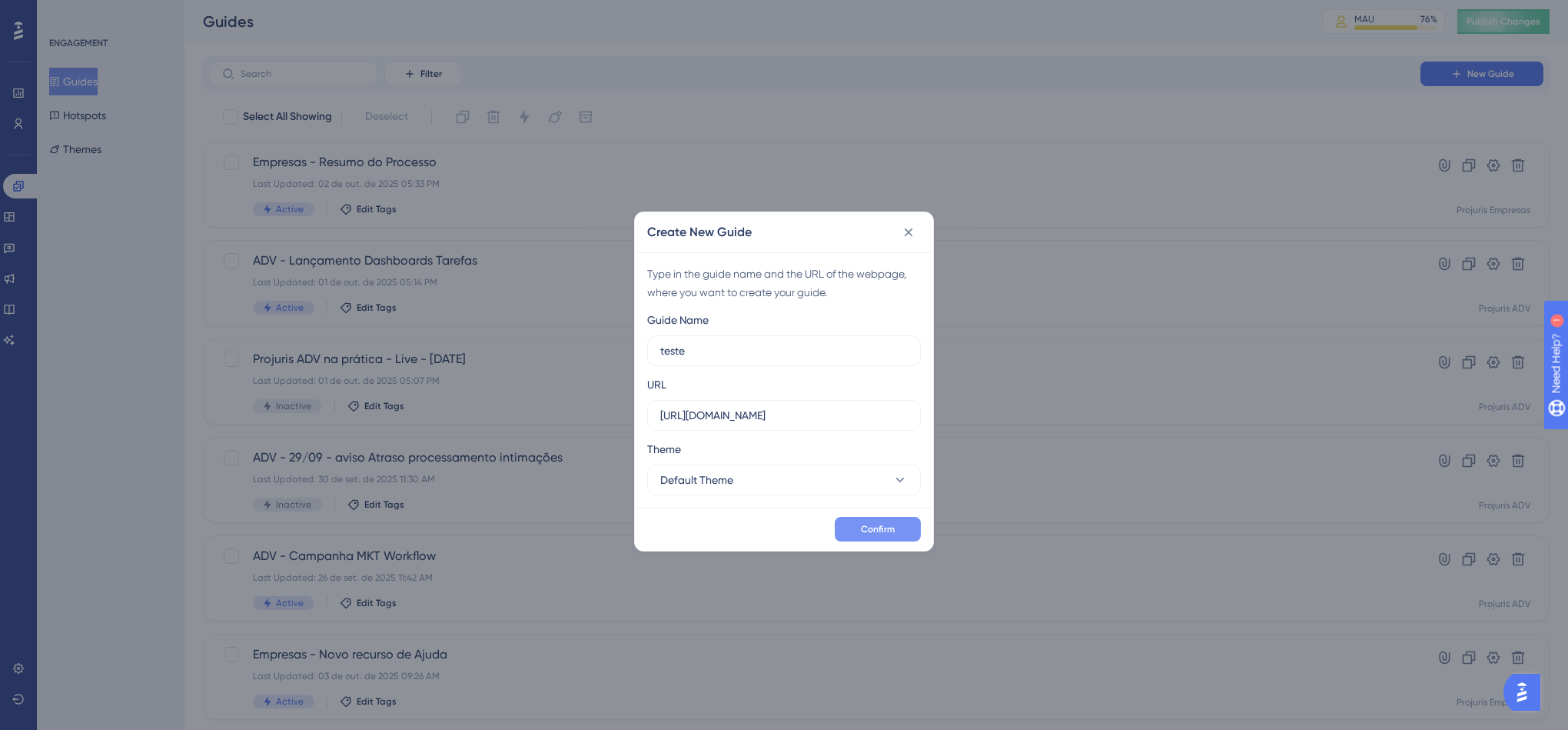
type input "teste"
click at [888, 522] on button "Confirm" at bounding box center [879, 529] width 86 height 24
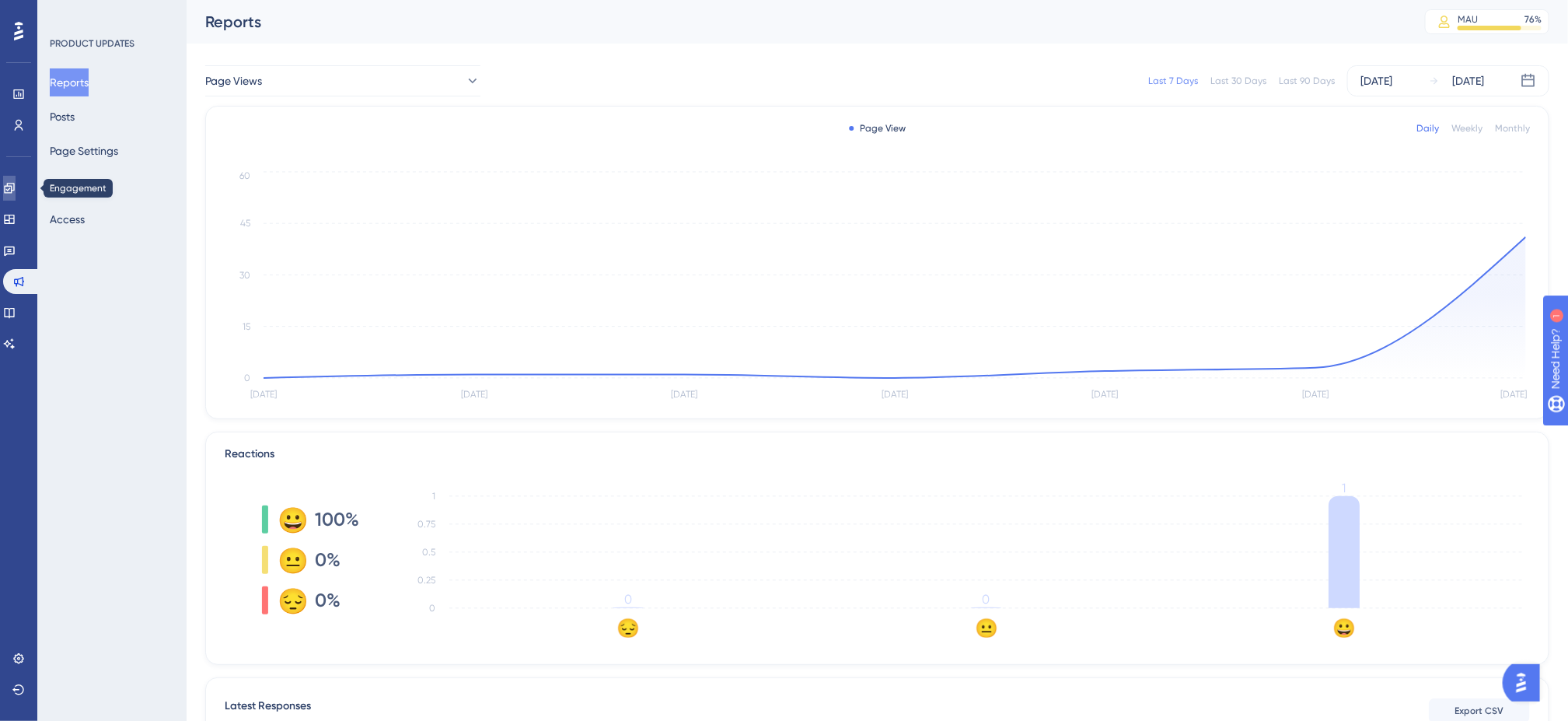
click at [14, 190] on icon at bounding box center [9, 187] width 10 height 10
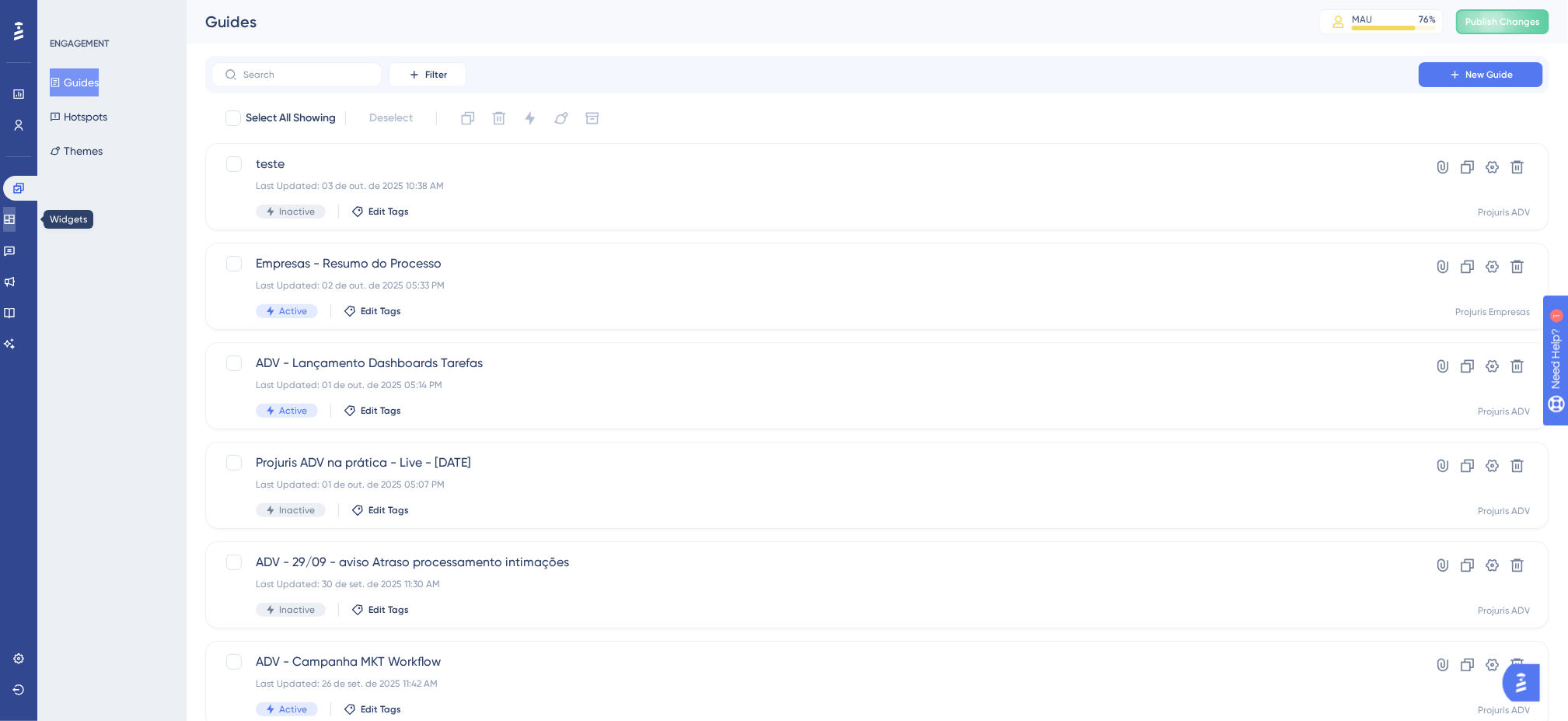
click at [16, 224] on icon at bounding box center [9, 219] width 13 height 13
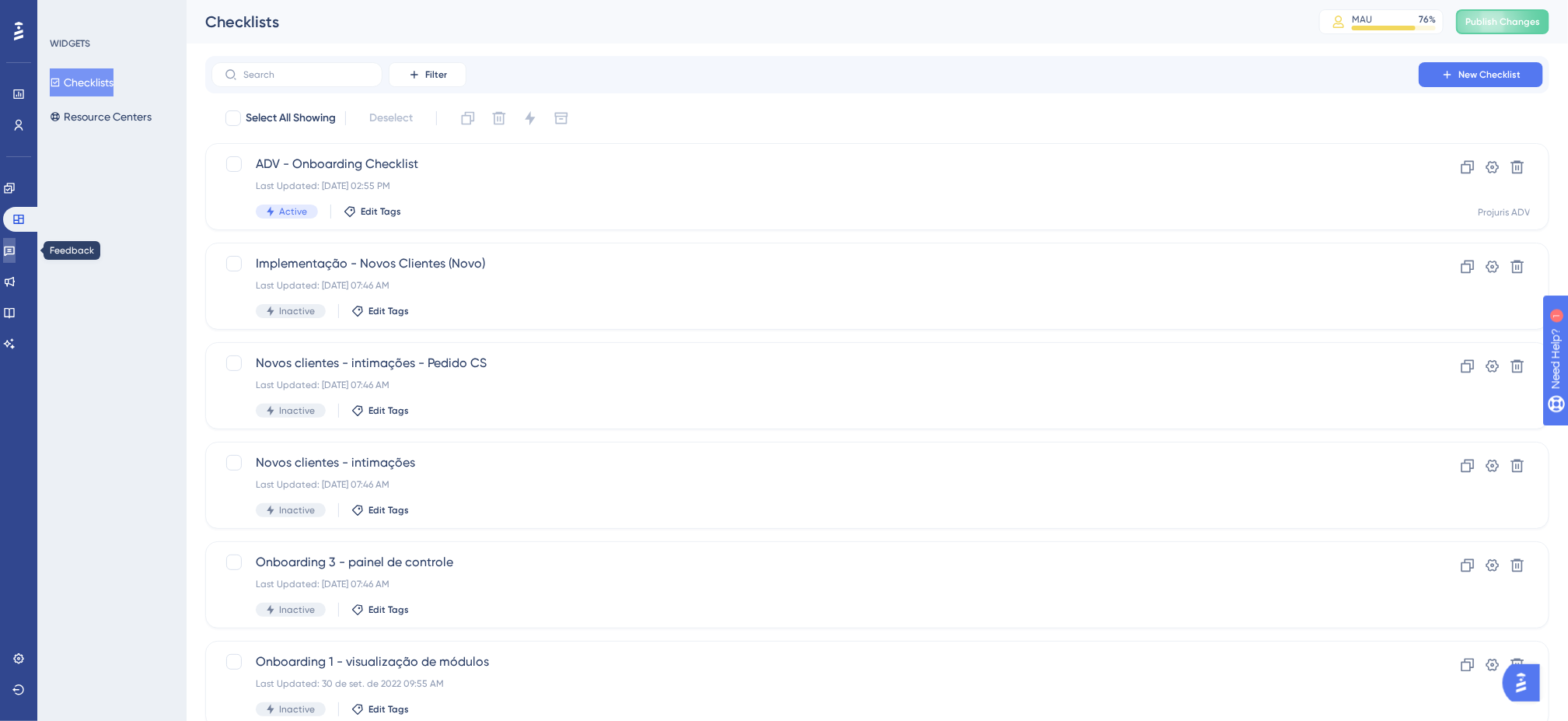
click at [13, 246] on icon at bounding box center [9, 250] width 13 height 13
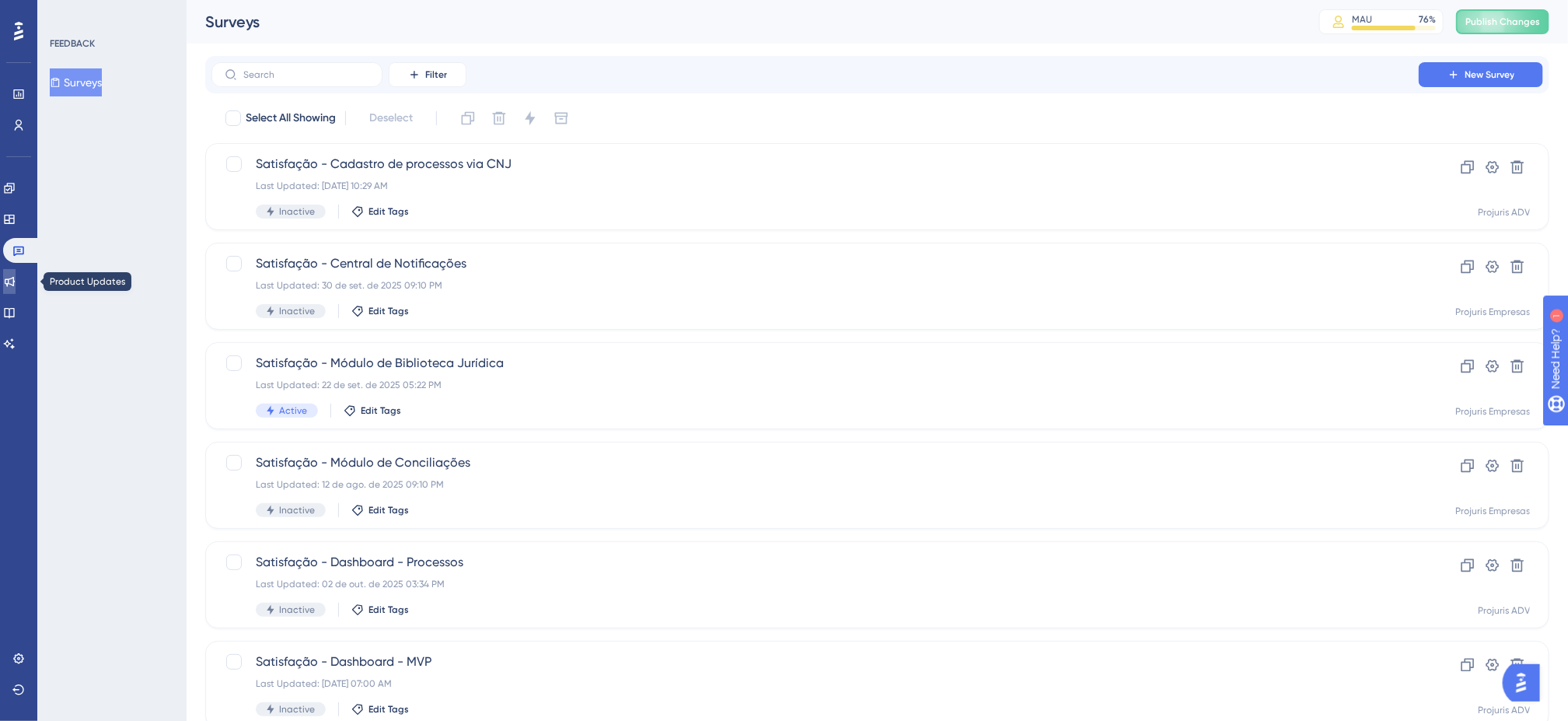
click at [16, 287] on link at bounding box center [9, 281] width 13 height 25
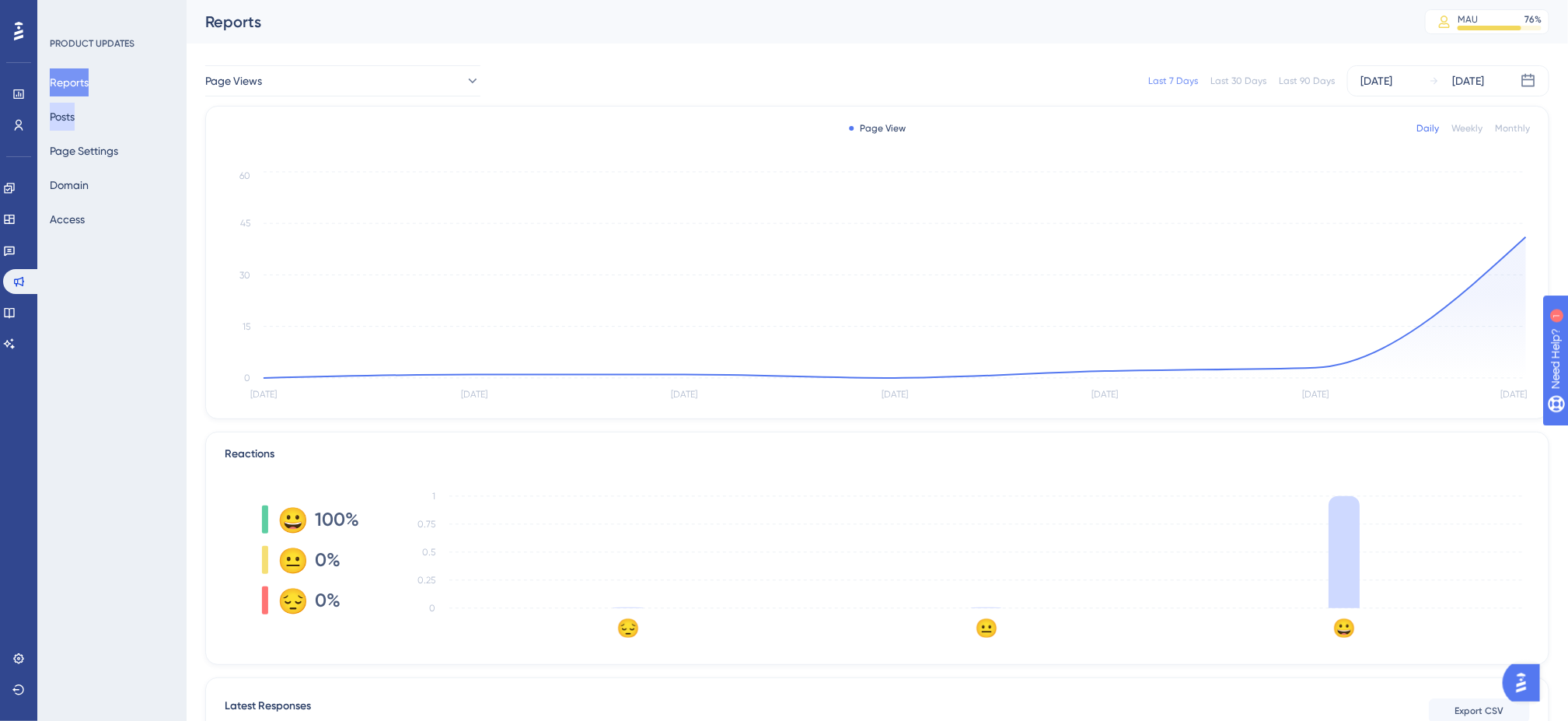
click at [67, 115] on button "Posts" at bounding box center [61, 117] width 25 height 28
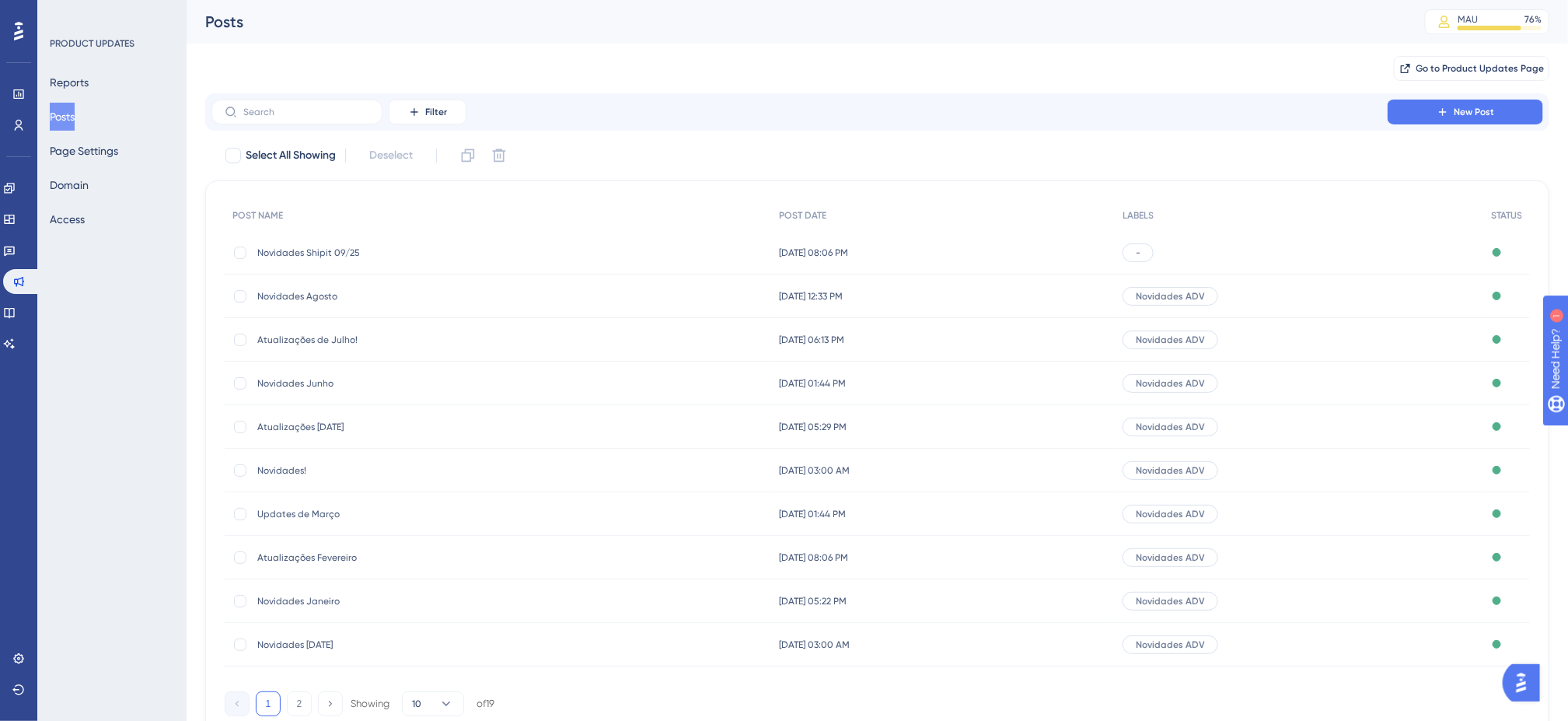
click at [848, 255] on span "[DATE] 08:06 PM" at bounding box center [814, 253] width 69 height 13
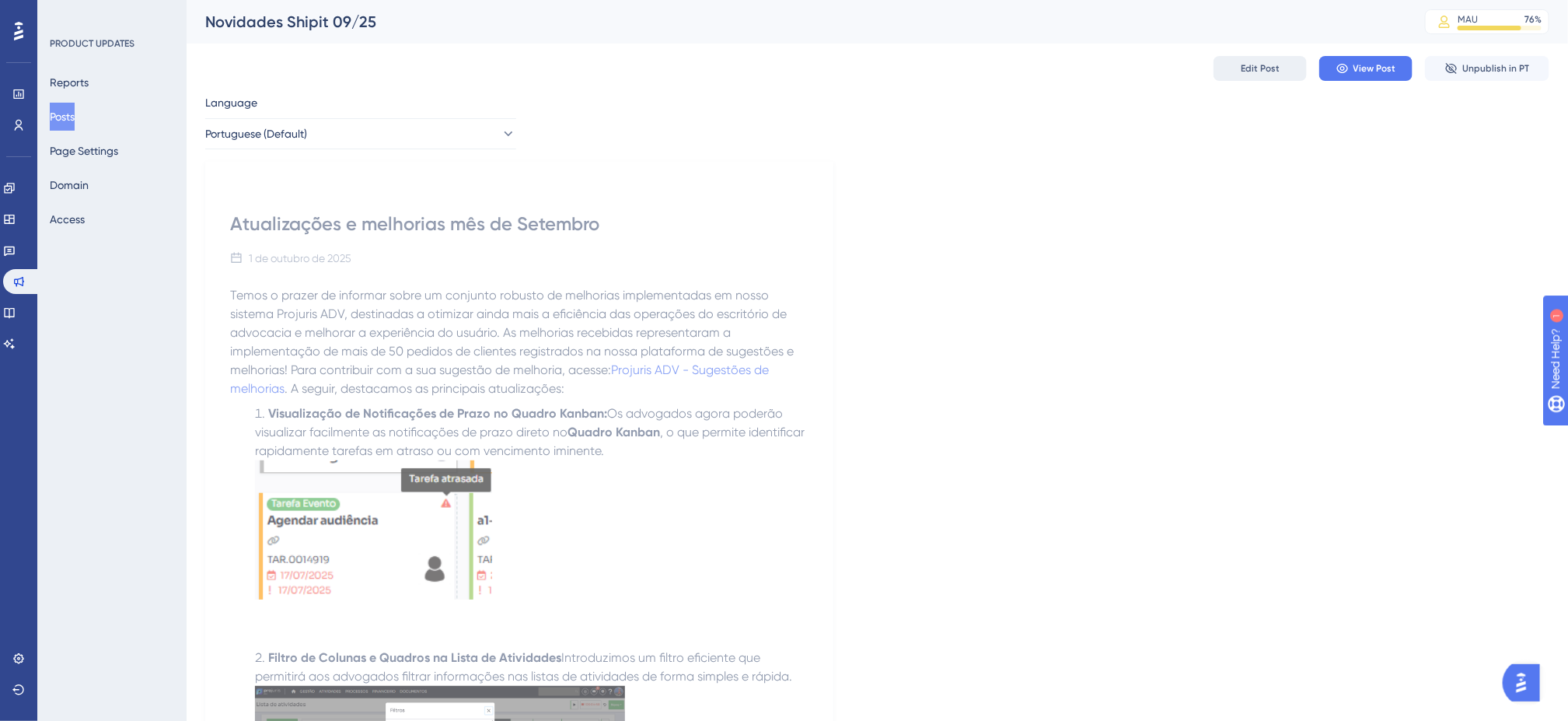
click at [1277, 72] on span "Edit Post" at bounding box center [1260, 68] width 39 height 13
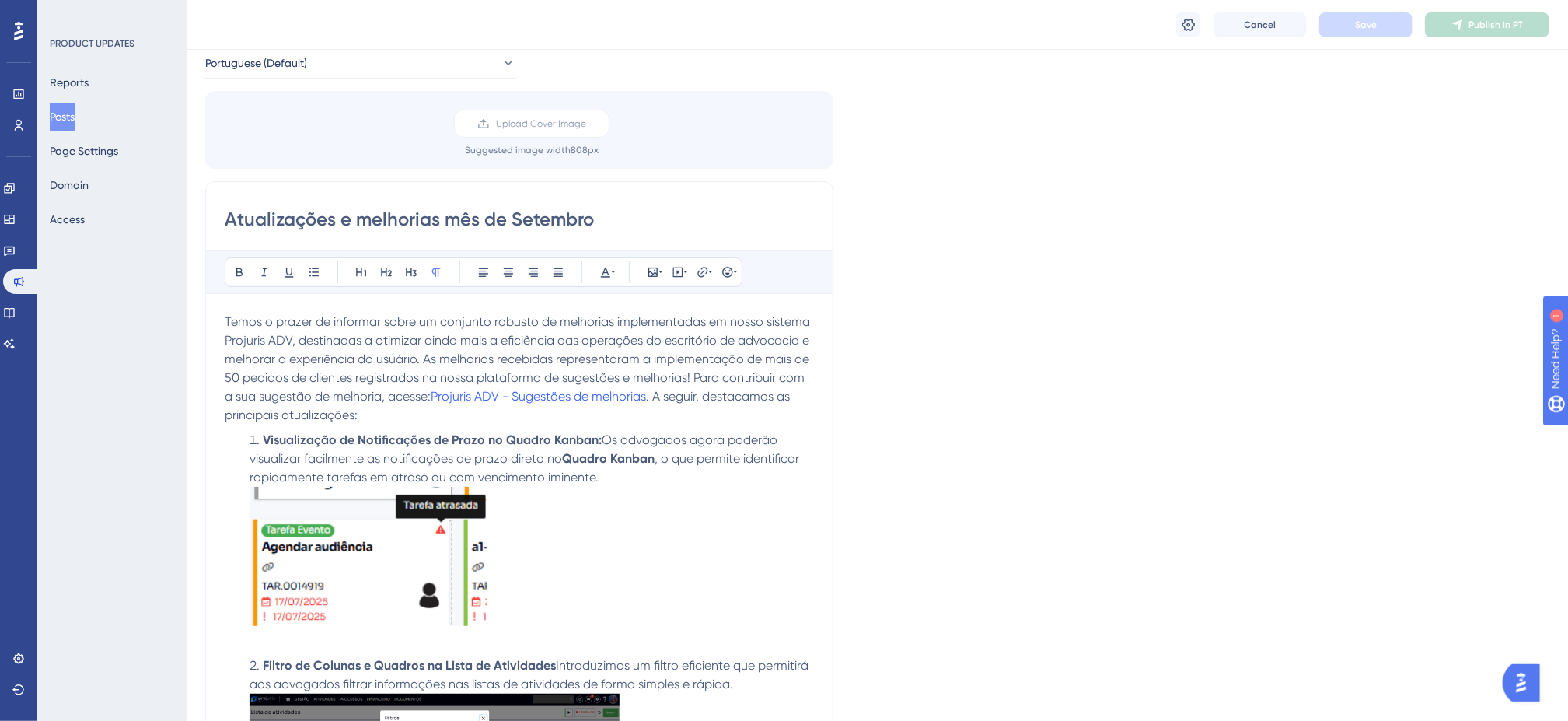
scroll to position [2431, 0]
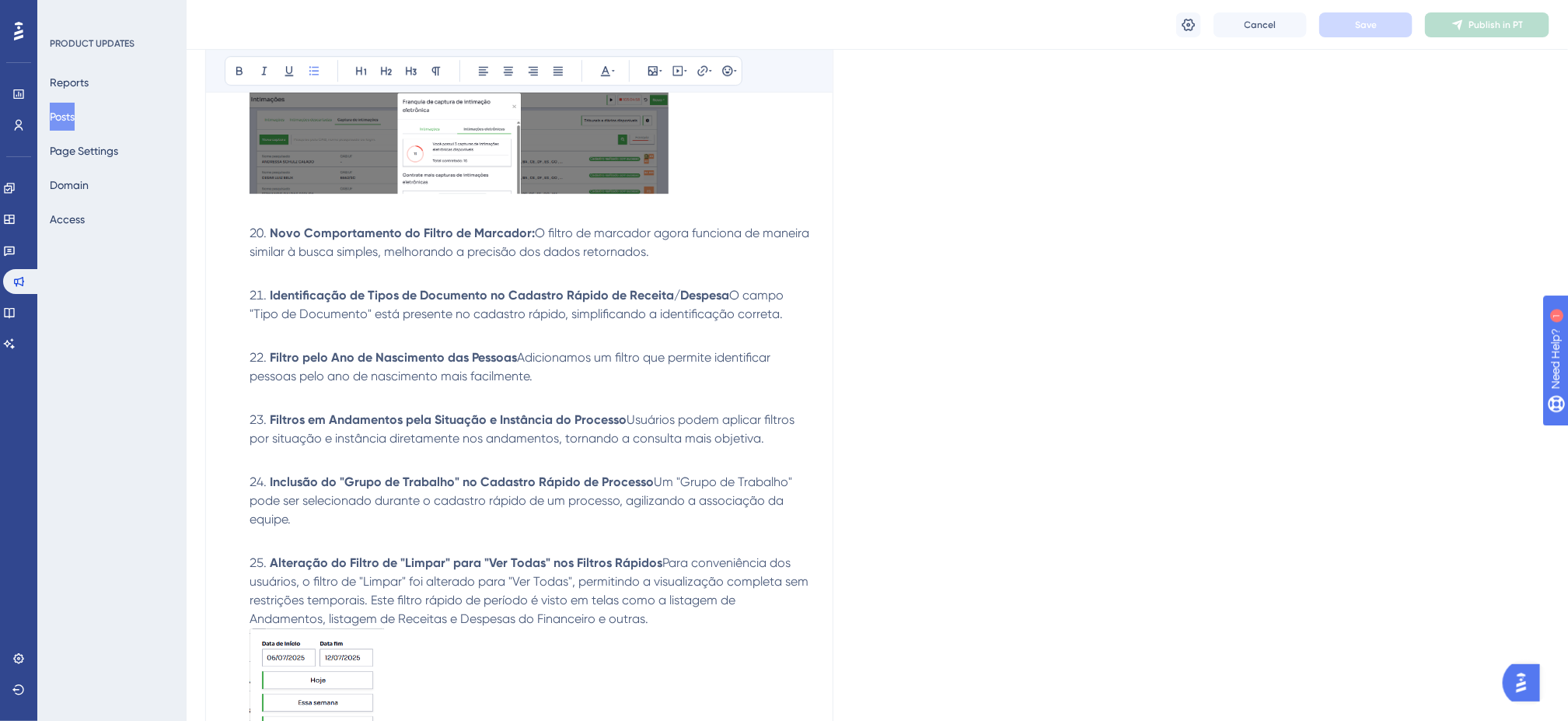
click at [533, 383] on span "Adicionamos um filtro que permite identificar pessoas pelo ano de nascimento ma…" at bounding box center [511, 366] width 524 height 34
drag, startPoint x: 548, startPoint y: 385, endPoint x: 231, endPoint y: 346, distance: 319.4
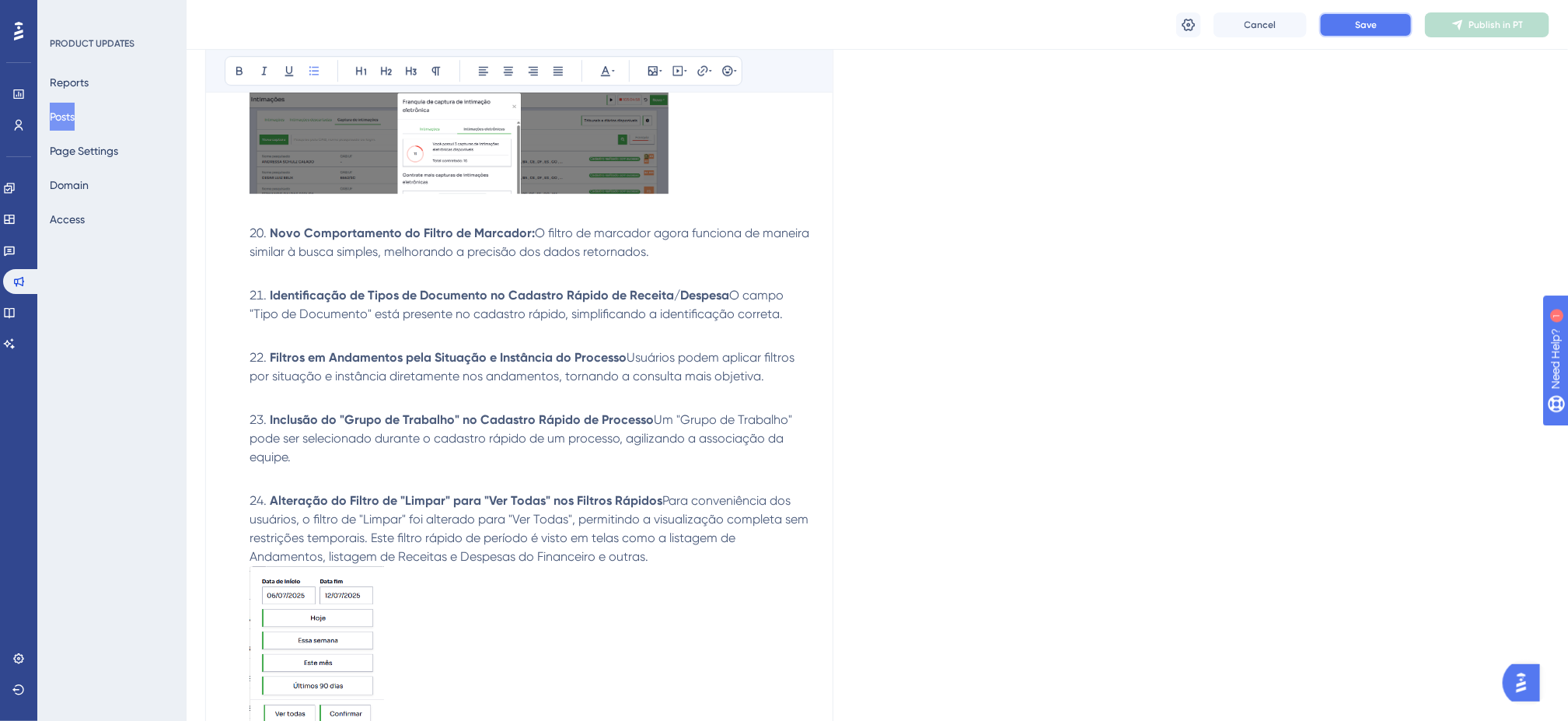
click at [1373, 26] on span "Save" at bounding box center [1366, 25] width 22 height 13
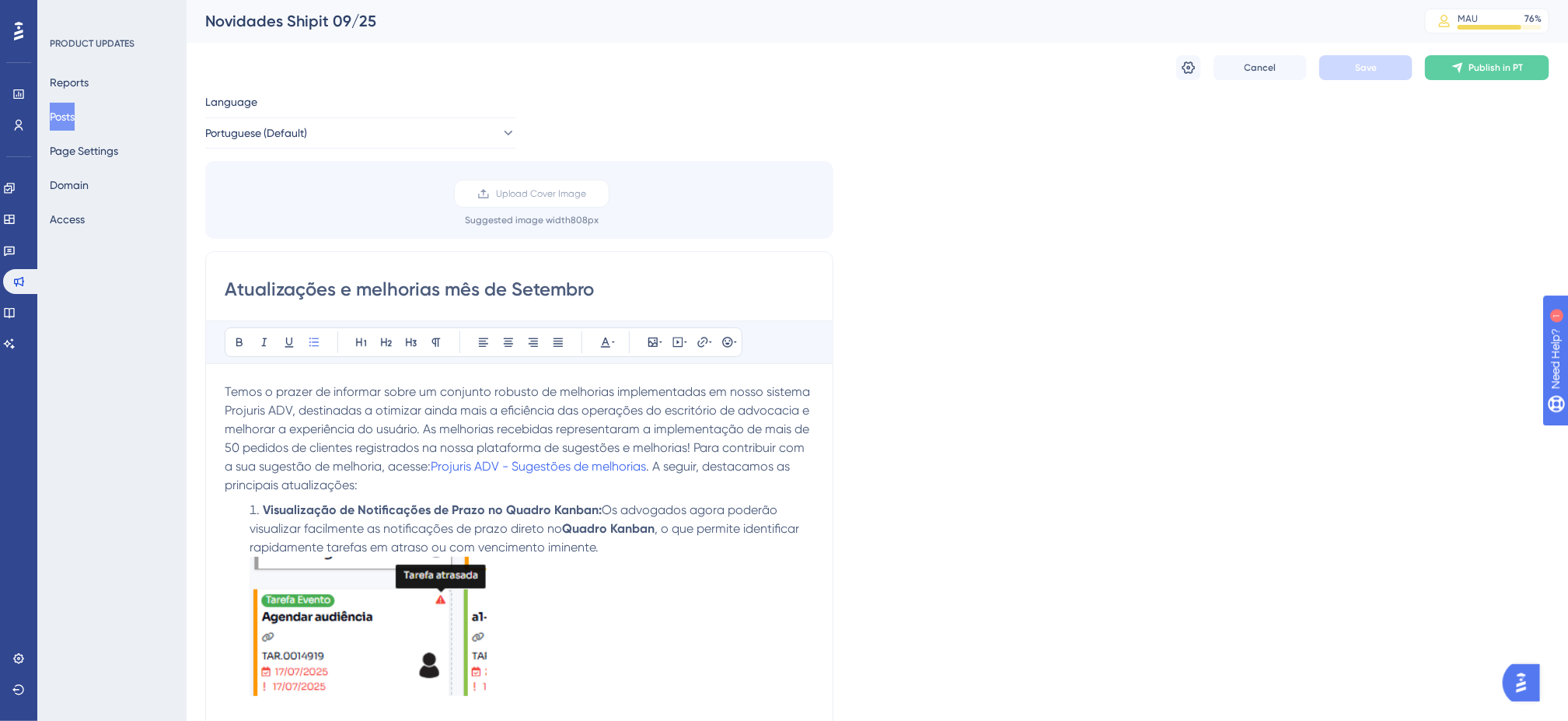
scroll to position [0, 0]
click at [1496, 58] on button "Publish in PT" at bounding box center [1488, 68] width 125 height 25
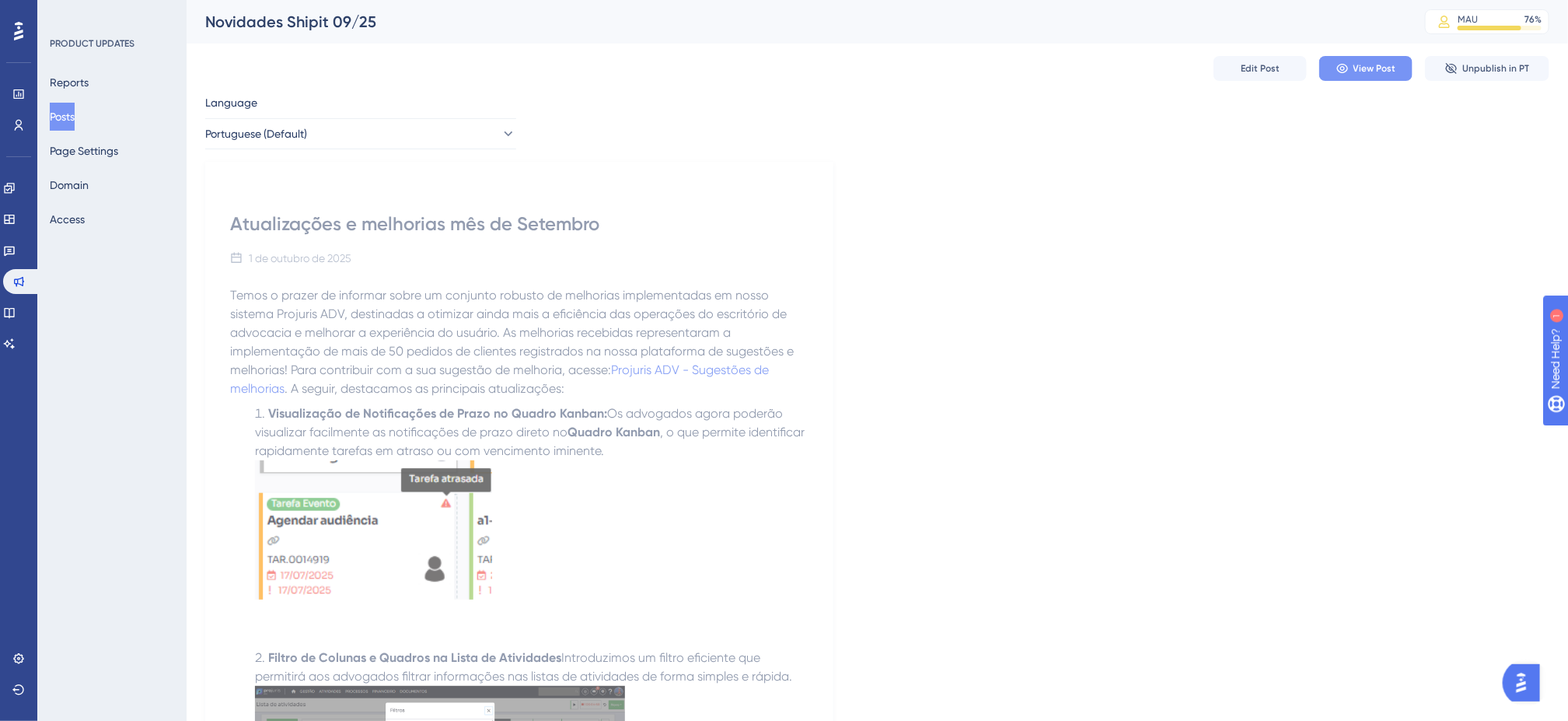
click at [1386, 66] on span "View Post" at bounding box center [1375, 68] width 43 height 13
